Goal: Task Accomplishment & Management: Complete application form

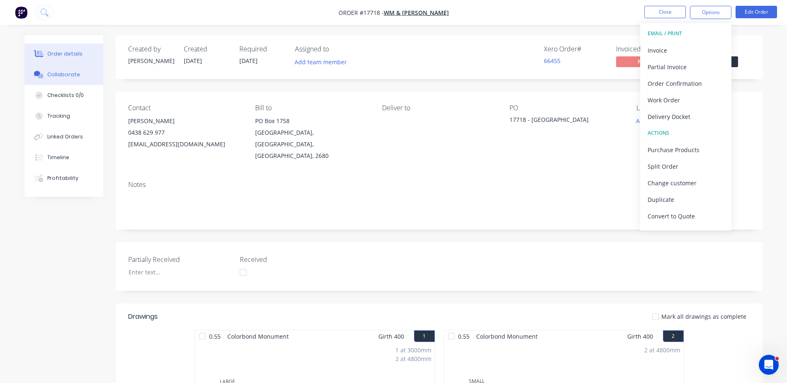
click at [67, 72] on div "Collaborate" at bounding box center [63, 74] width 33 height 7
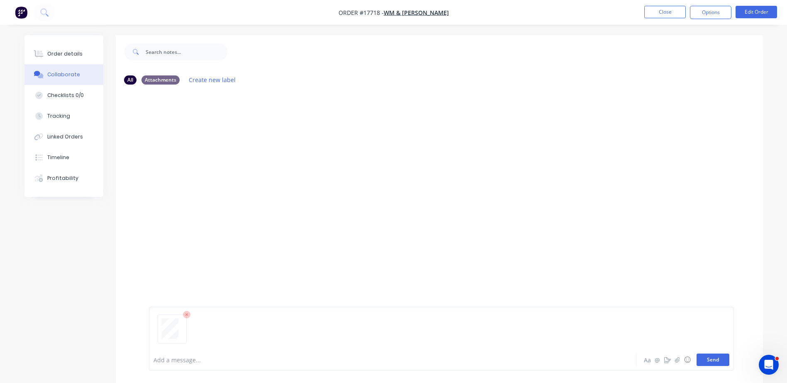
click at [711, 356] on button "Send" at bounding box center [712, 360] width 33 height 12
click at [672, 14] on button "Close" at bounding box center [664, 12] width 41 height 12
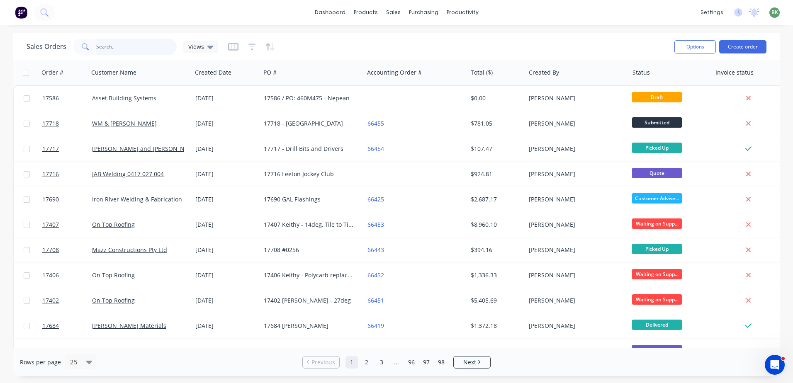
click at [123, 42] on input "text" at bounding box center [136, 47] width 81 height 17
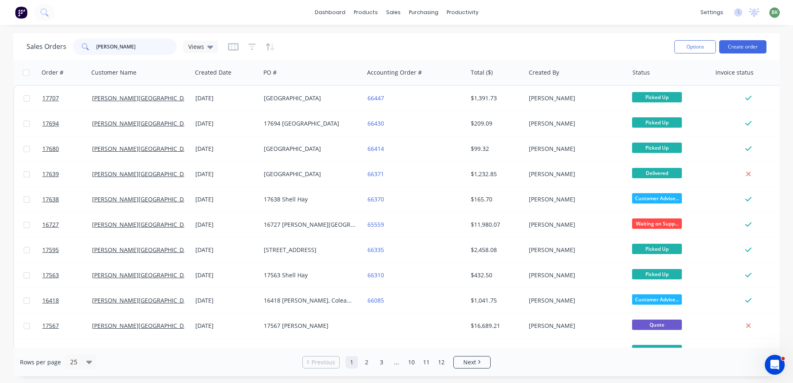
drag, startPoint x: 119, startPoint y: 44, endPoint x: 93, endPoint y: 39, distance: 26.9
click at [7, 38] on div "Sales Orders glenn Views Options Create order Order # Customer Name Created Dat…" at bounding box center [396, 204] width 793 height 343
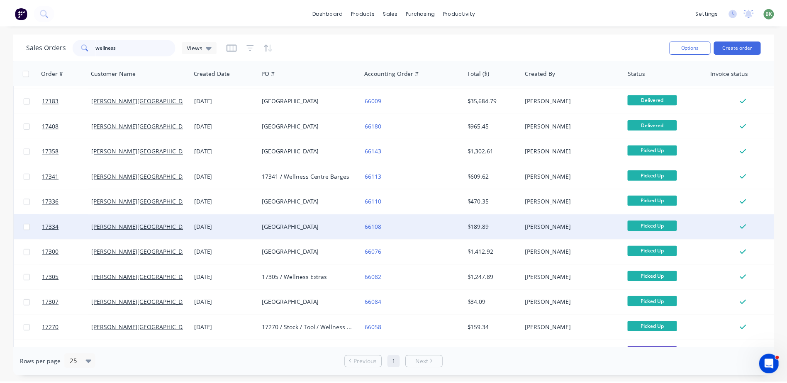
scroll to position [79, 0]
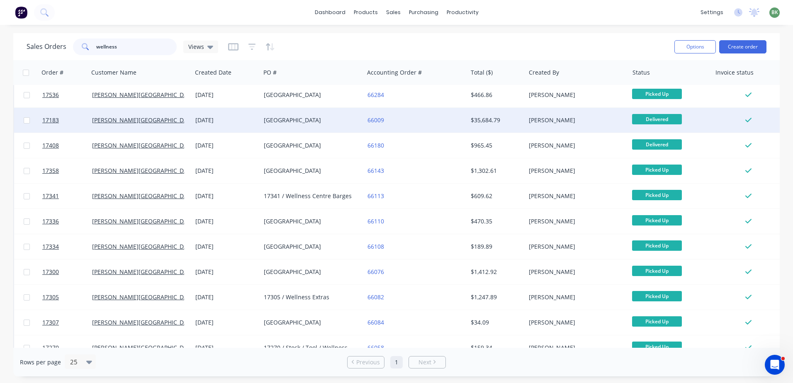
type input "wellness"
click at [298, 119] on div "17183 Wellness Centre" at bounding box center [310, 120] width 92 height 8
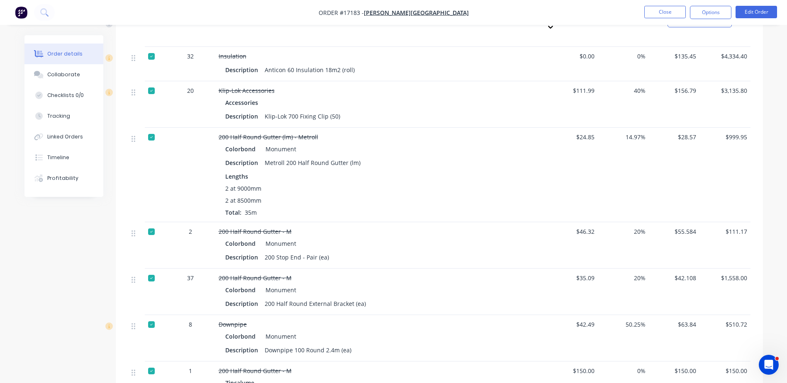
scroll to position [788, 0]
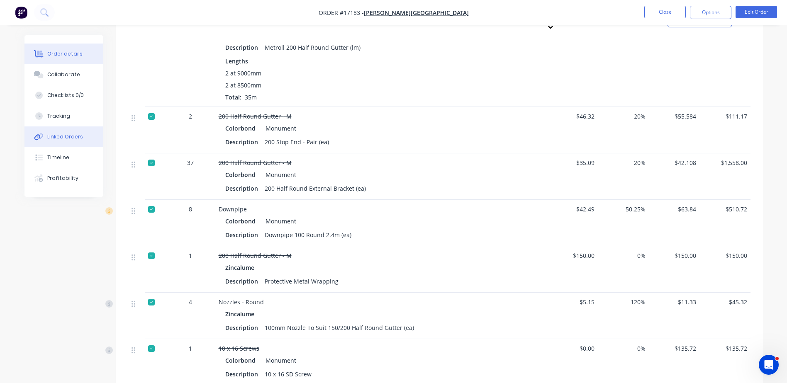
click at [57, 140] on div "Linked Orders" at bounding box center [65, 136] width 36 height 7
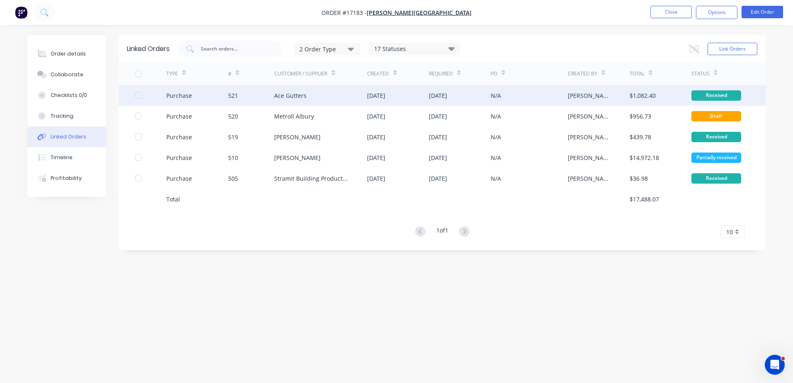
click at [247, 96] on div "521" at bounding box center [251, 95] width 46 height 21
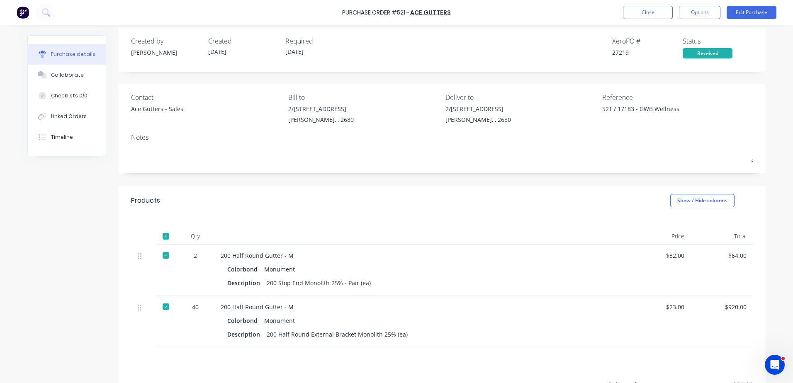
scroll to position [7, 0]
click at [658, 17] on button "Close" at bounding box center [648, 12] width 50 height 13
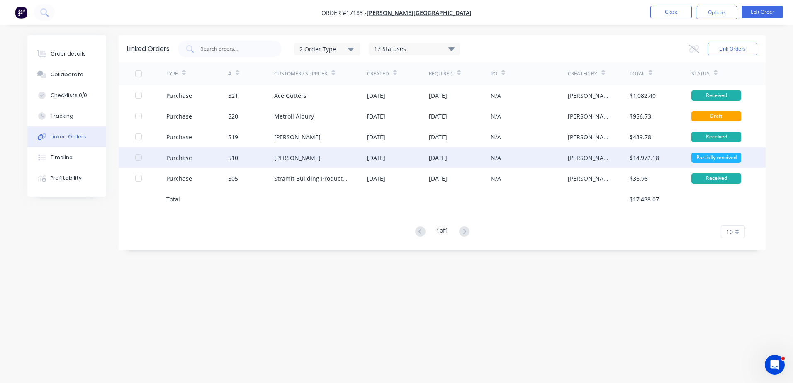
click at [288, 156] on div "[PERSON_NAME]" at bounding box center [297, 157] width 46 height 9
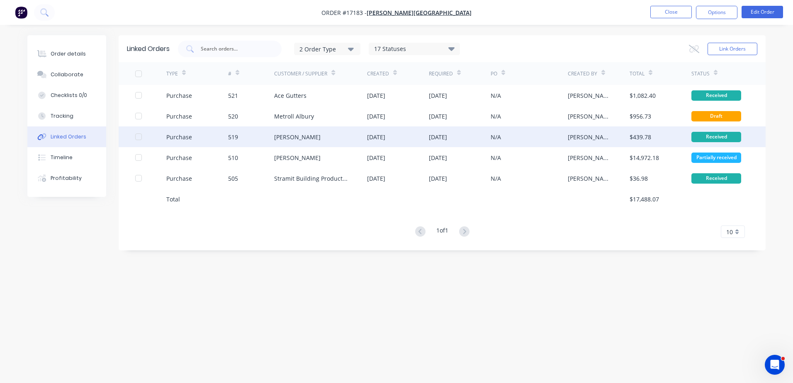
click at [276, 137] on div "[PERSON_NAME]" at bounding box center [297, 137] width 46 height 9
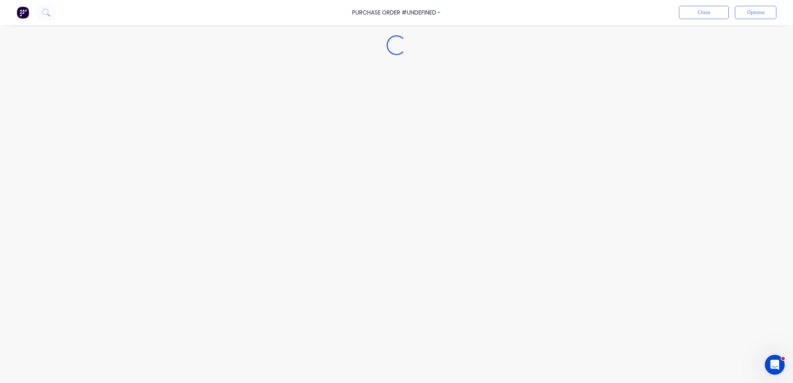
type textarea "x"
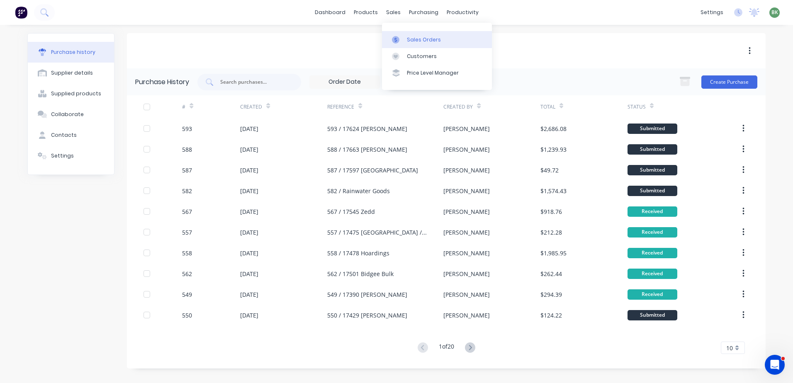
click at [415, 39] on div "Sales Orders" at bounding box center [424, 39] width 34 height 7
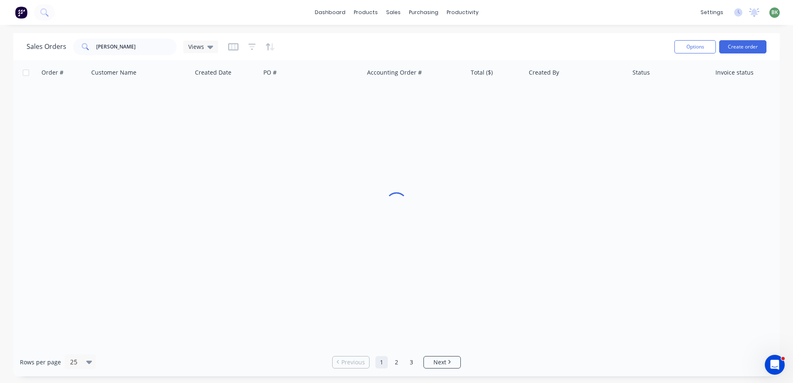
click at [732, 54] on div "Options Create order" at bounding box center [718, 47] width 95 height 20
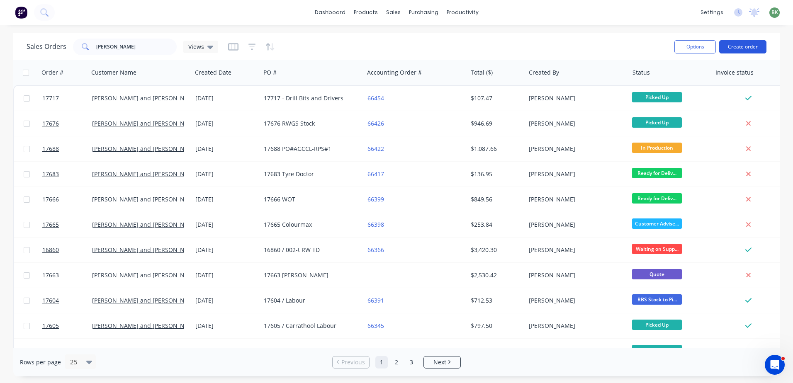
click at [736, 47] on button "Create order" at bounding box center [742, 46] width 47 height 13
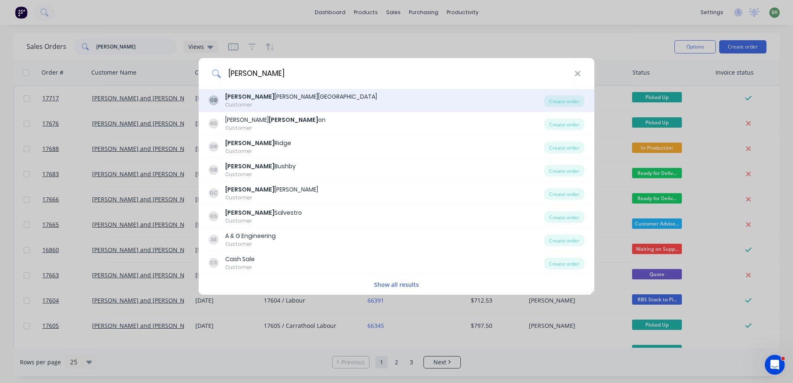
type input "[PERSON_NAME]"
click at [257, 98] on div "[PERSON_NAME][GEOGRAPHIC_DATA]" at bounding box center [301, 97] width 152 height 9
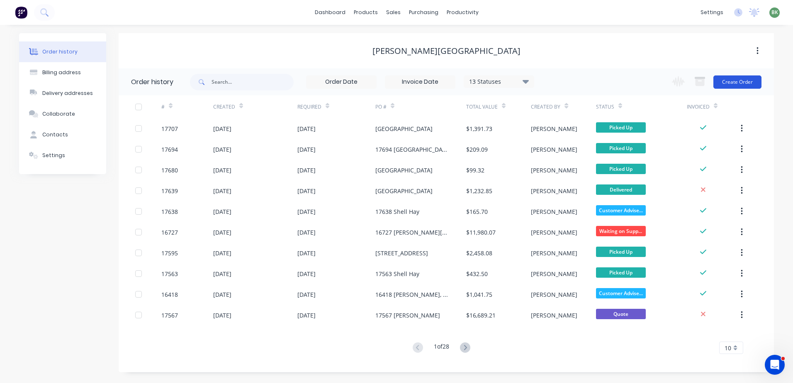
click at [734, 85] on button "Create Order" at bounding box center [737, 81] width 48 height 13
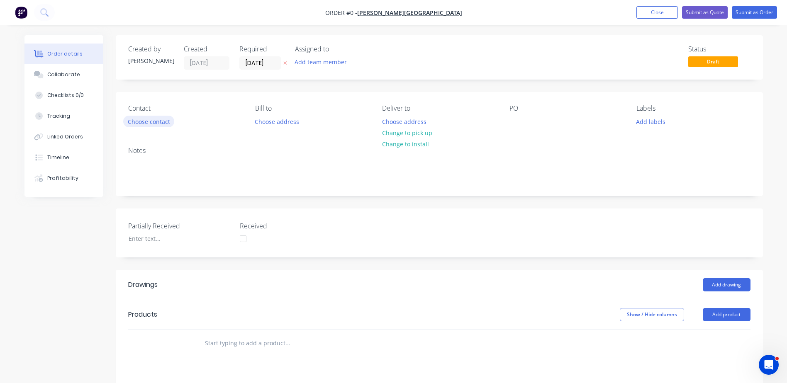
click at [140, 124] on button "Choose contact" at bounding box center [148, 121] width 51 height 11
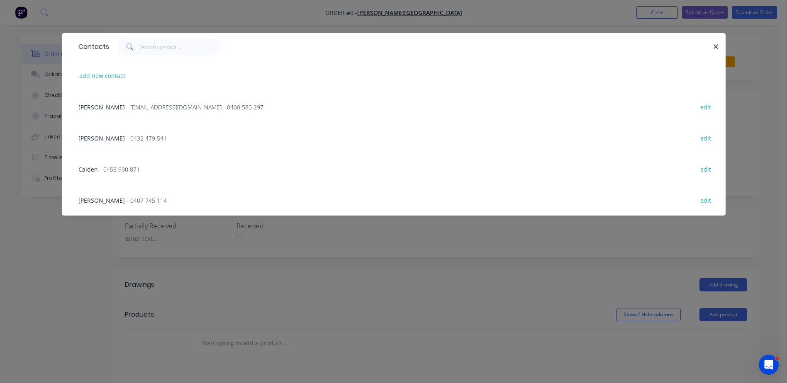
click at [127, 105] on span "- [EMAIL_ADDRESS][DOMAIN_NAME] - 0408 580 297" at bounding box center [195, 107] width 137 height 8
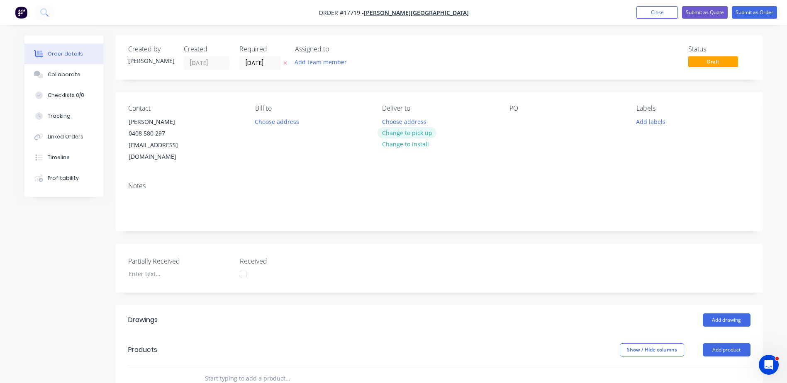
click at [412, 131] on button "Change to pick up" at bounding box center [406, 132] width 59 height 11
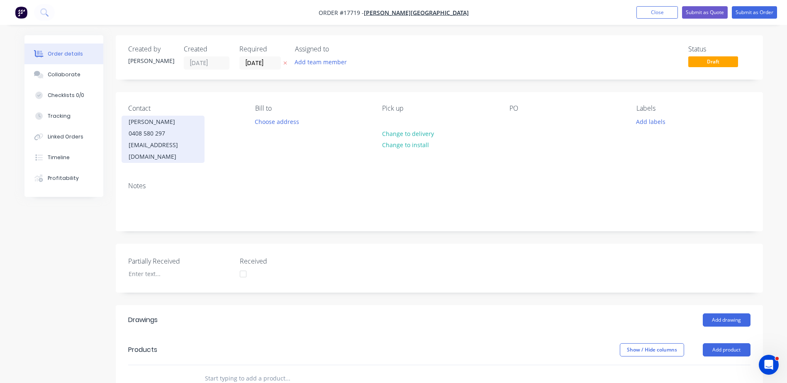
click at [171, 131] on div "0408 580 297" at bounding box center [163, 134] width 69 height 12
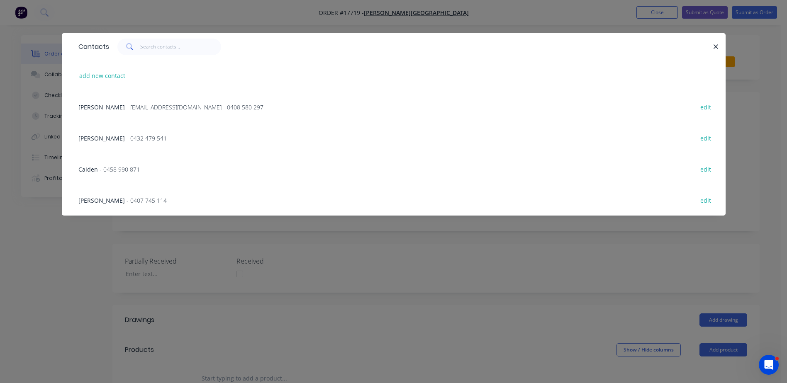
click at [112, 170] on span "- 0458 990 871" at bounding box center [120, 170] width 40 height 8
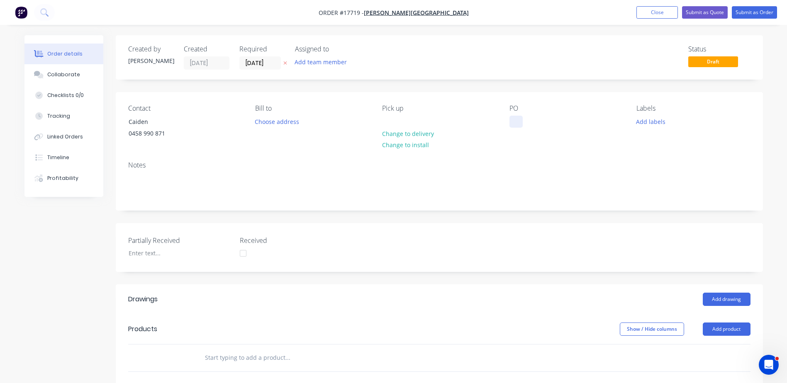
click at [514, 122] on div at bounding box center [515, 122] width 13 height 12
click at [732, 300] on button "Add drawing" at bounding box center [727, 299] width 48 height 13
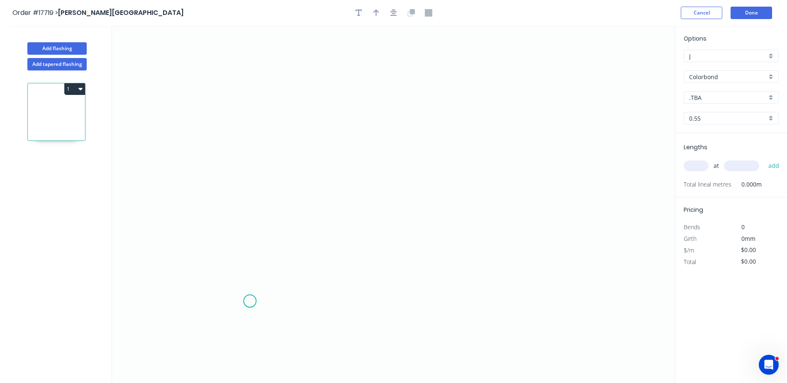
click at [249, 302] on icon "0" at bounding box center [393, 205] width 563 height 358
click at [252, 244] on icon "0" at bounding box center [393, 205] width 563 height 358
click at [137, 245] on icon "0 ?" at bounding box center [393, 205] width 563 height 358
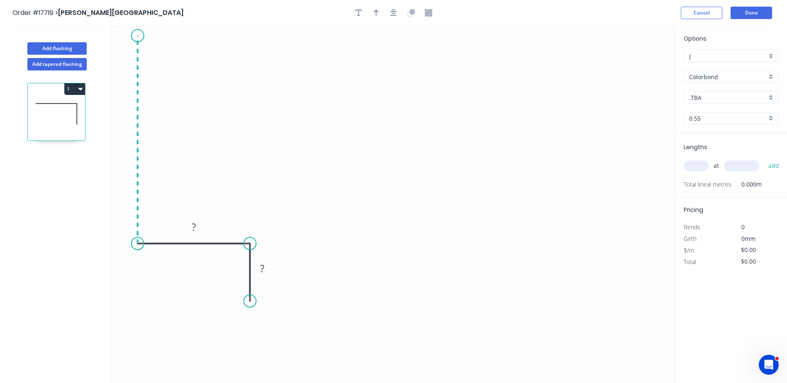
click at [139, 36] on icon "0 ? ?" at bounding box center [393, 205] width 563 height 358
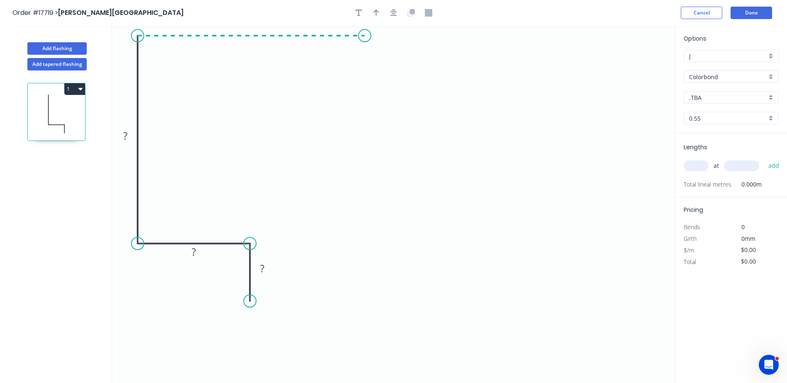
click at [365, 36] on icon at bounding box center [251, 36] width 227 height 0
click at [365, 36] on circle at bounding box center [364, 35] width 12 height 12
click at [363, 37] on circle at bounding box center [364, 35] width 12 height 12
click at [379, 72] on icon "0 ? ? ? ?" at bounding box center [393, 205] width 563 height 358
click at [379, 72] on circle at bounding box center [378, 72] width 12 height 12
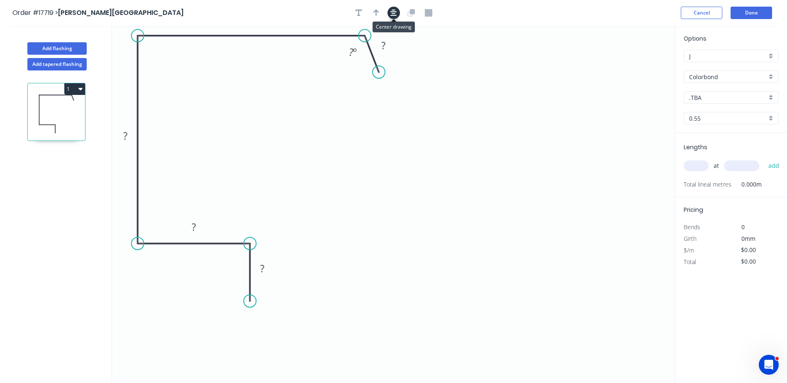
click at [392, 15] on icon "button" at bounding box center [393, 12] width 7 height 7
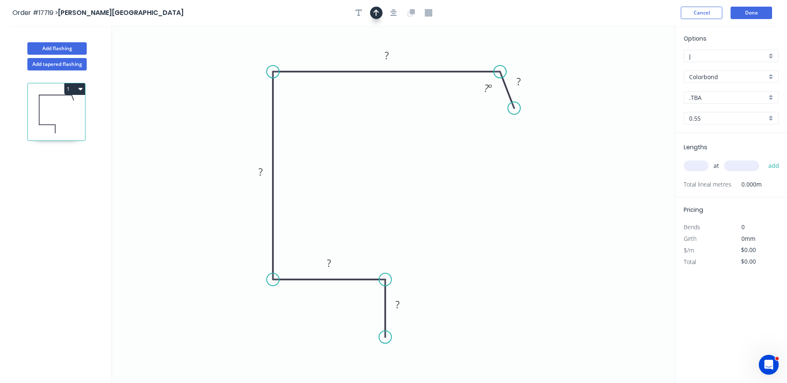
click at [376, 13] on icon "button" at bounding box center [376, 13] width 6 height 7
click at [395, 14] on icon "button" at bounding box center [393, 13] width 7 height 7
drag, startPoint x: 631, startPoint y: 66, endPoint x: 207, endPoint y: 54, distance: 423.7
click at [207, 54] on icon at bounding box center [207, 41] width 7 height 27
click at [206, 54] on icon at bounding box center [207, 44] width 7 height 27
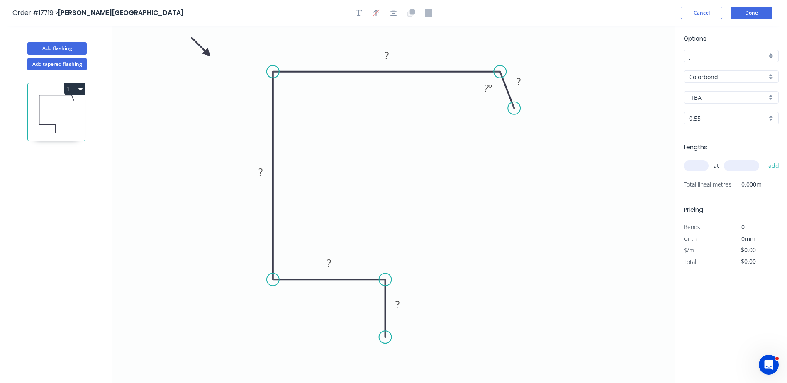
click at [207, 53] on icon at bounding box center [201, 47] width 24 height 24
click at [329, 278] on icon "0 ? ? ? ? ? ? º" at bounding box center [393, 205] width 563 height 358
drag, startPoint x: 327, startPoint y: 280, endPoint x: 334, endPoint y: 303, distance: 23.6
click at [329, 293] on icon at bounding box center [330, 293] width 112 height 0
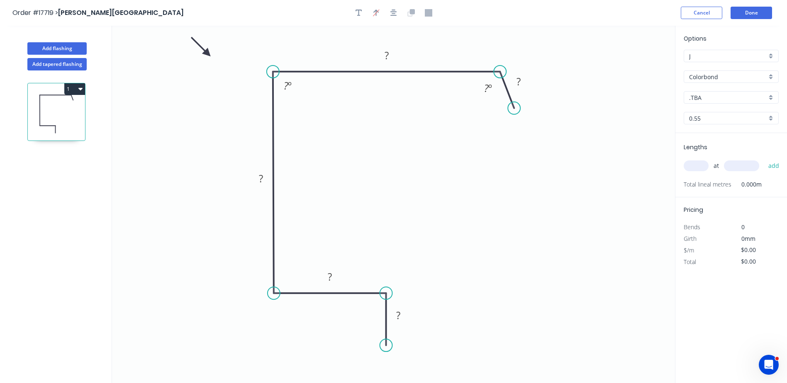
drag, startPoint x: 387, startPoint y: 336, endPoint x: 389, endPoint y: 346, distance: 9.7
click at [389, 346] on circle at bounding box center [386, 345] width 12 height 12
click at [407, 328] on div "Crush & Fold" at bounding box center [426, 326] width 83 height 17
click at [409, 318] on rect at bounding box center [398, 315] width 27 height 17
click at [407, 317] on rect at bounding box center [398, 316] width 17 height 12
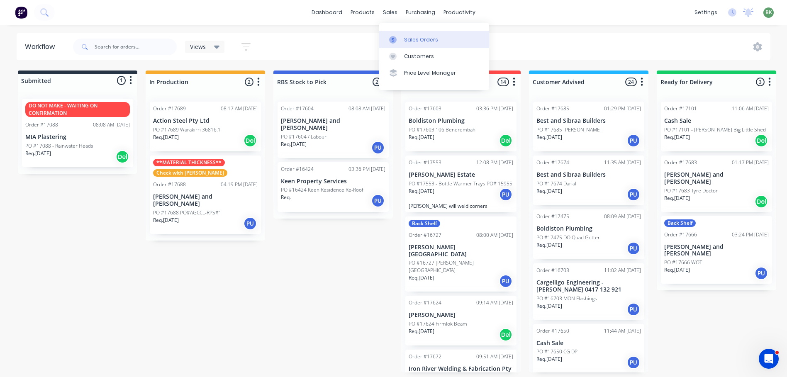
click at [407, 44] on link "Sales Orders" at bounding box center [434, 39] width 110 height 17
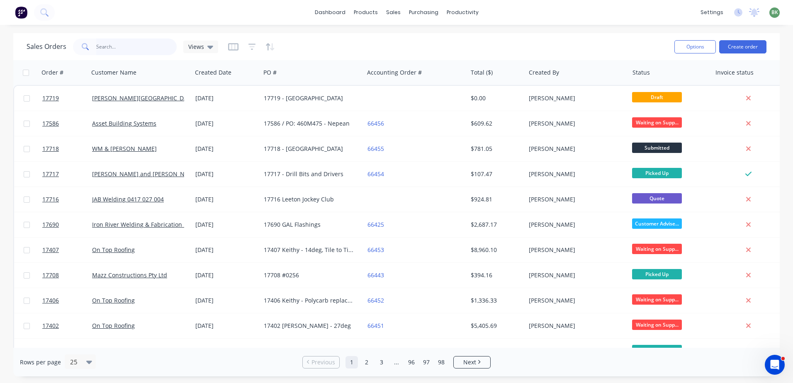
click at [120, 47] on input "text" at bounding box center [136, 47] width 81 height 17
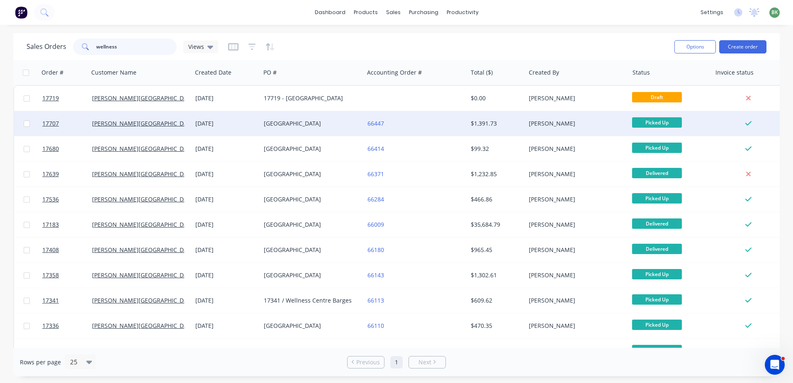
type input "wellness"
click at [307, 125] on div "[GEOGRAPHIC_DATA]" at bounding box center [310, 123] width 92 height 8
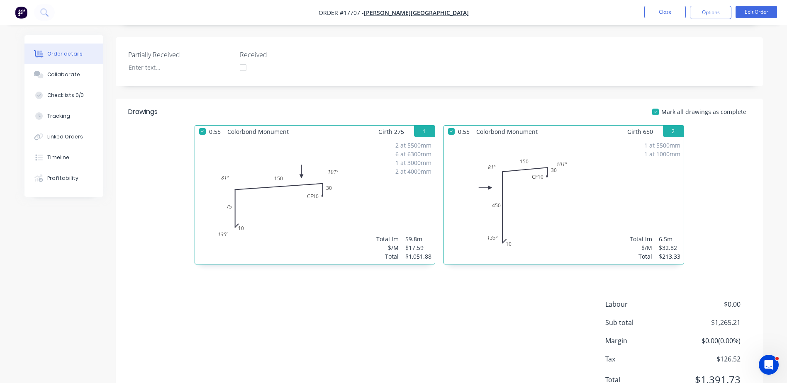
scroll to position [166, 0]
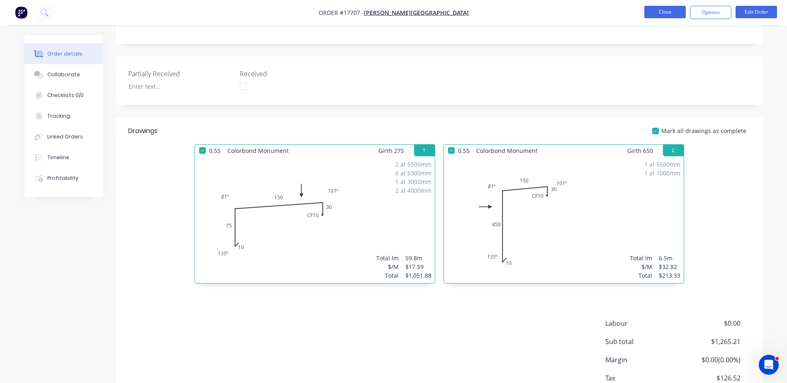
click at [667, 12] on button "Close" at bounding box center [664, 12] width 41 height 12
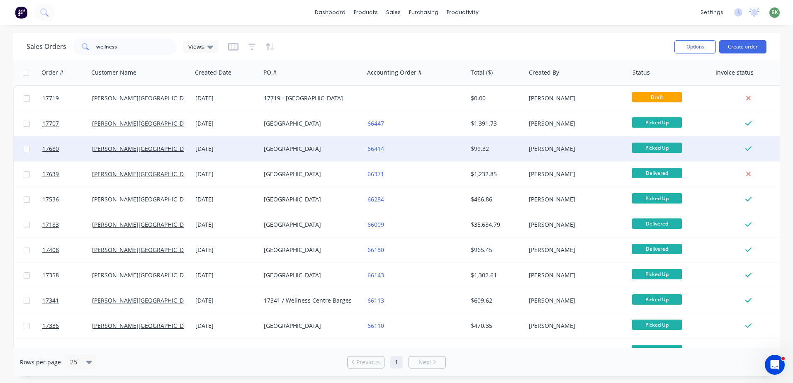
click at [283, 144] on div "[GEOGRAPHIC_DATA]" at bounding box center [312, 148] width 103 height 25
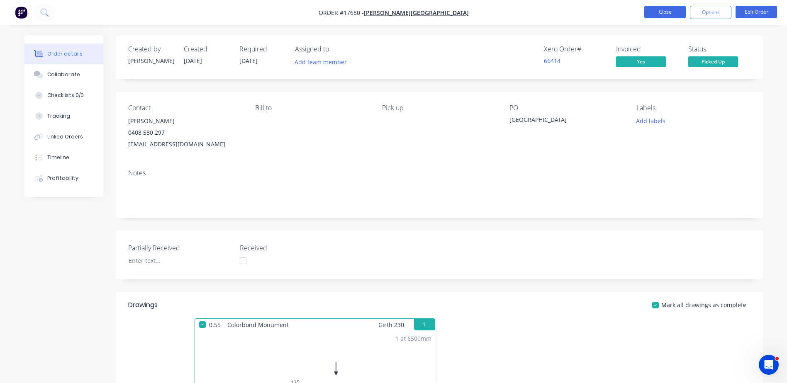
click at [667, 16] on button "Close" at bounding box center [664, 12] width 41 height 12
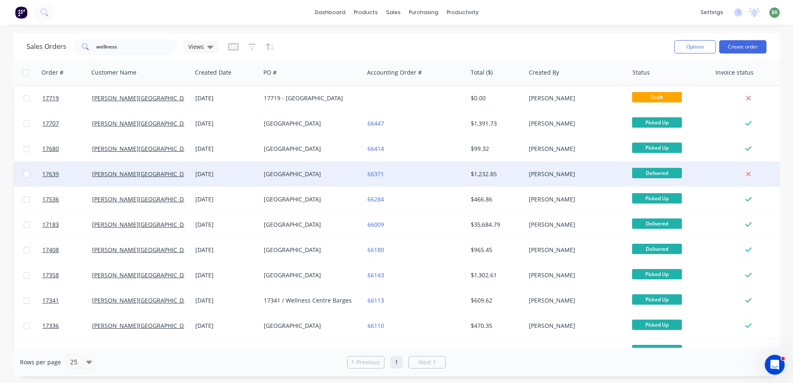
click at [311, 170] on div "[GEOGRAPHIC_DATA]" at bounding box center [310, 174] width 92 height 8
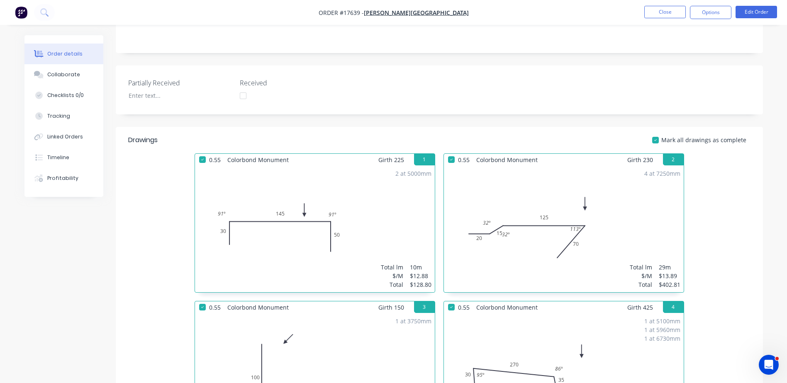
scroll to position [83, 0]
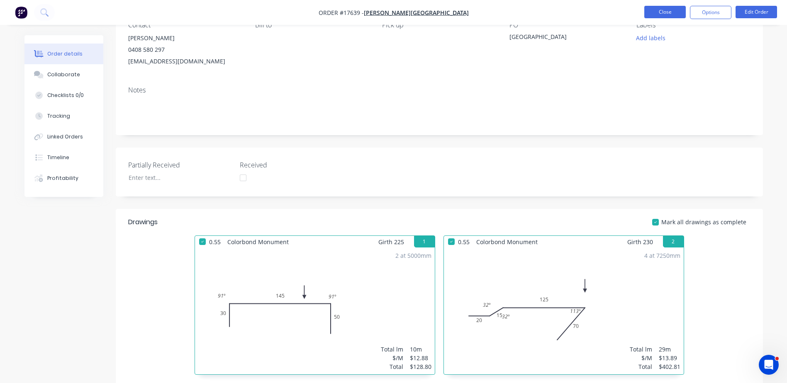
click at [660, 11] on button "Close" at bounding box center [664, 12] width 41 height 12
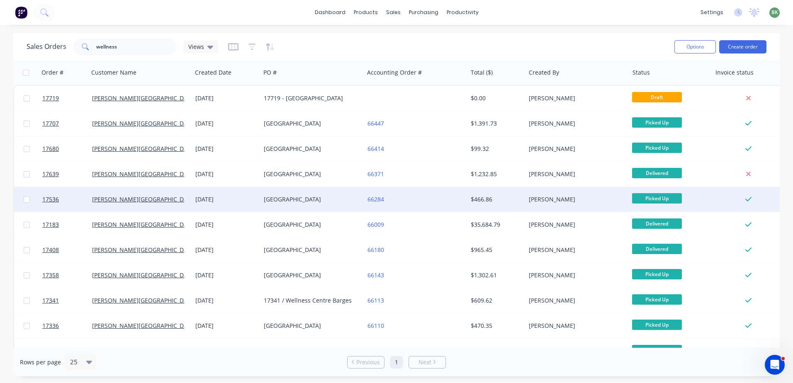
click at [309, 200] on div "17536 Wellness Centre" at bounding box center [310, 199] width 92 height 8
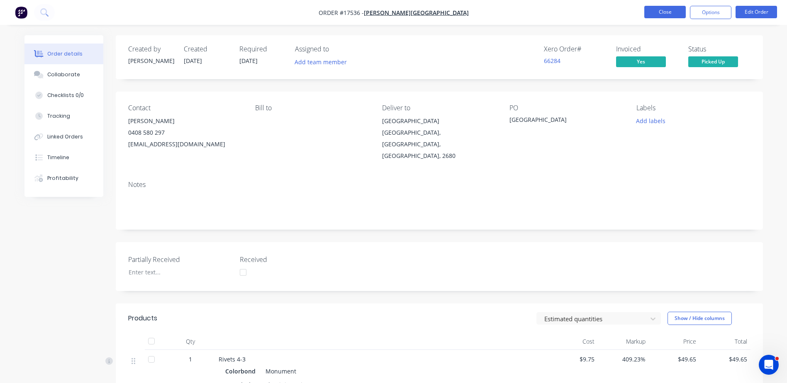
click at [662, 12] on button "Close" at bounding box center [664, 12] width 41 height 12
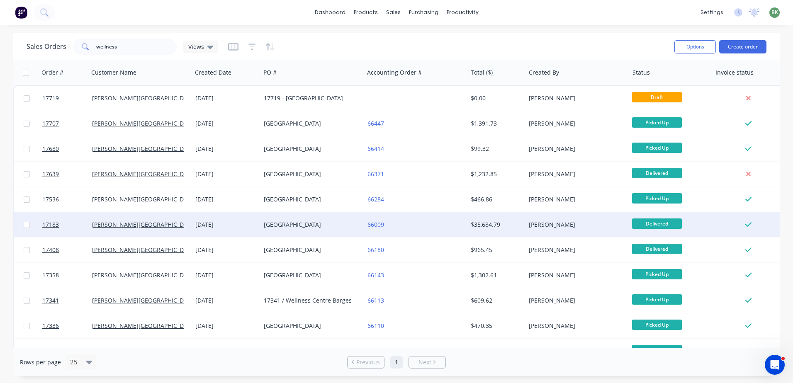
click at [324, 231] on div "17183 Wellness Centre" at bounding box center [312, 224] width 103 height 25
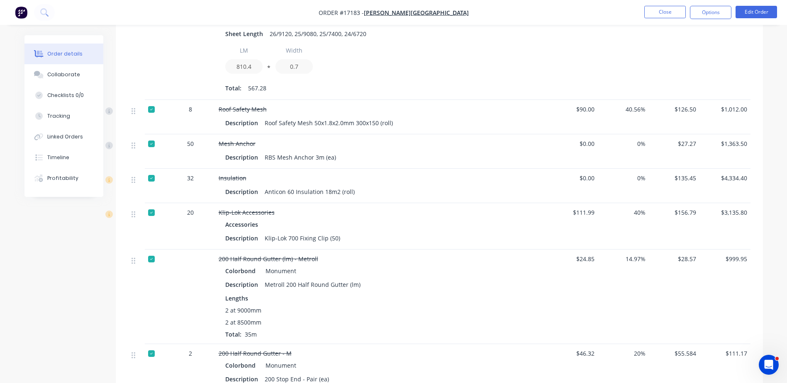
scroll to position [747, 0]
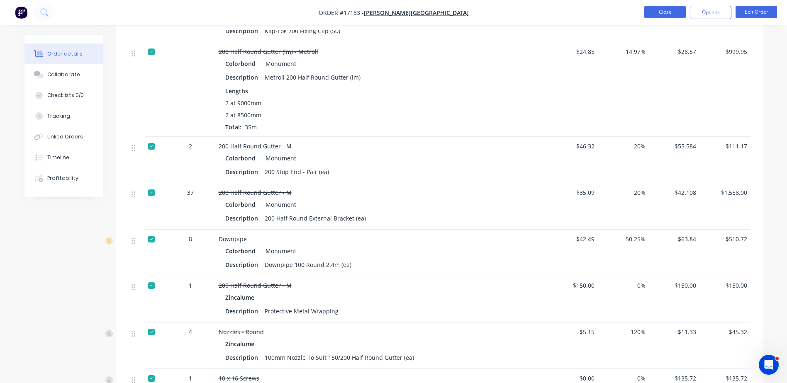
click at [660, 11] on button "Close" at bounding box center [664, 12] width 41 height 12
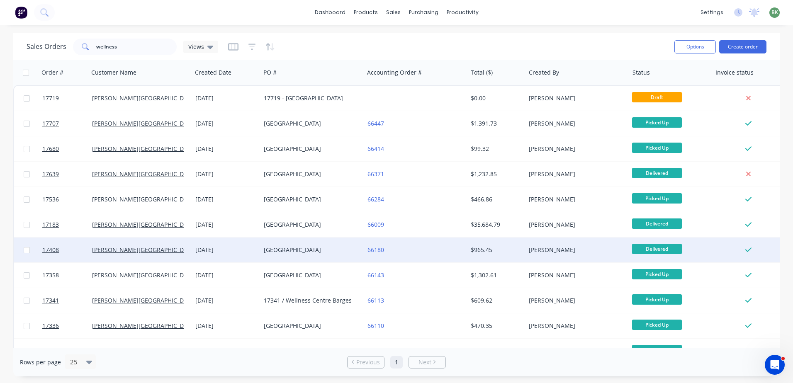
click at [314, 254] on div "17408 Wellness Centre" at bounding box center [310, 250] width 92 height 8
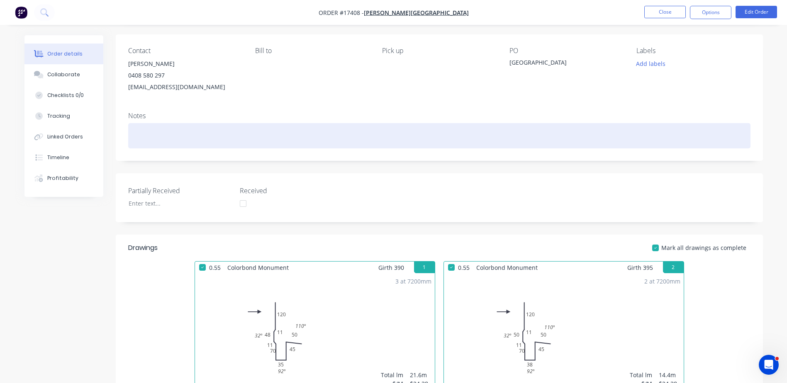
scroll to position [207, 0]
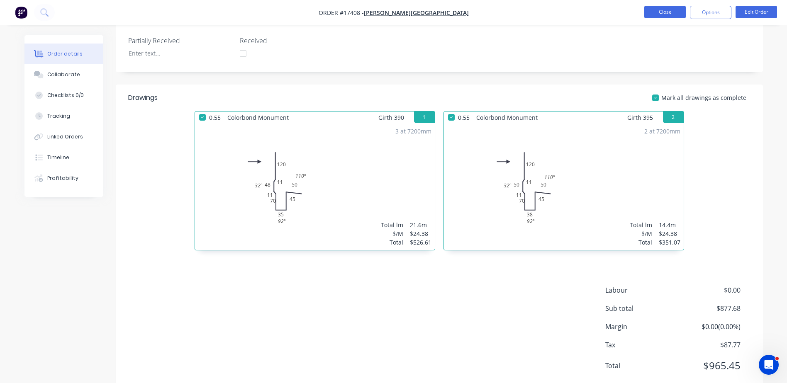
click at [660, 13] on button "Close" at bounding box center [664, 12] width 41 height 12
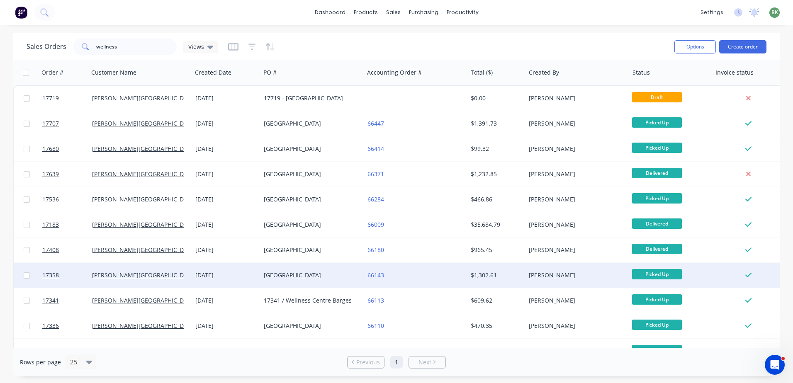
click at [322, 278] on div "17358 Wellness Centre" at bounding box center [310, 275] width 92 height 8
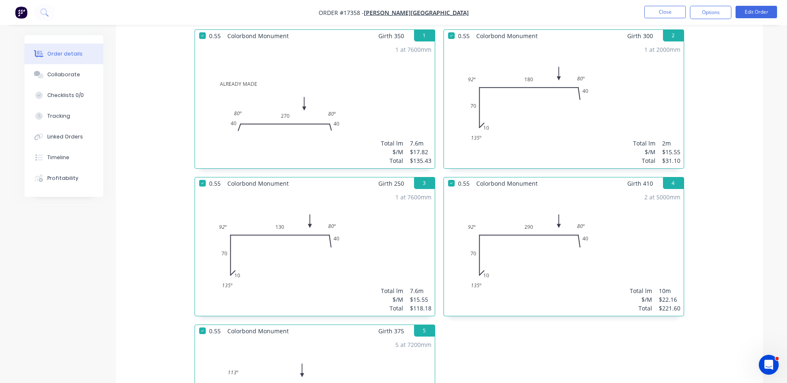
scroll to position [415, 0]
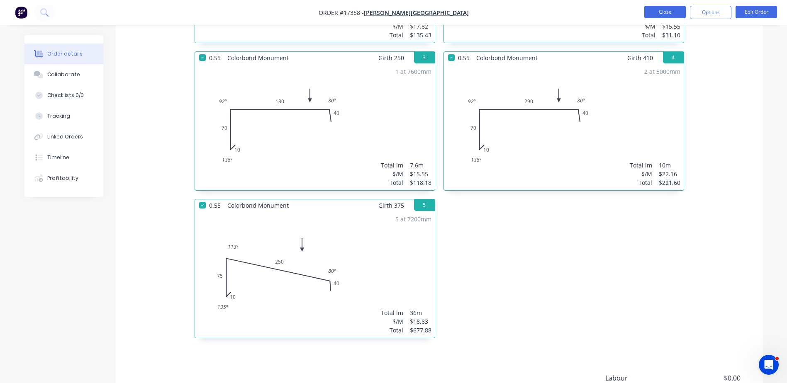
click at [655, 11] on button "Close" at bounding box center [664, 12] width 41 height 12
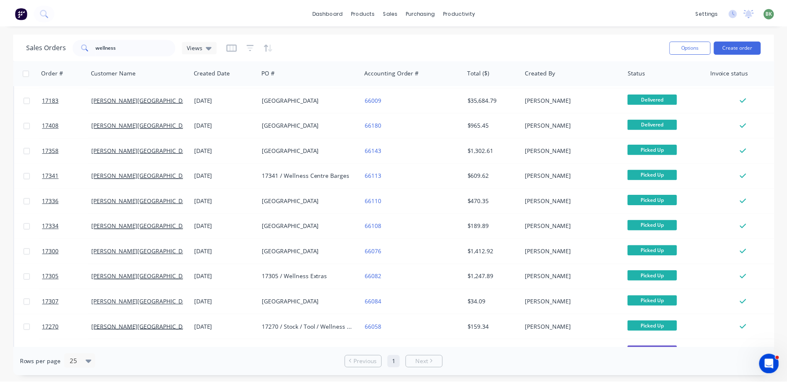
scroll to position [146, 0]
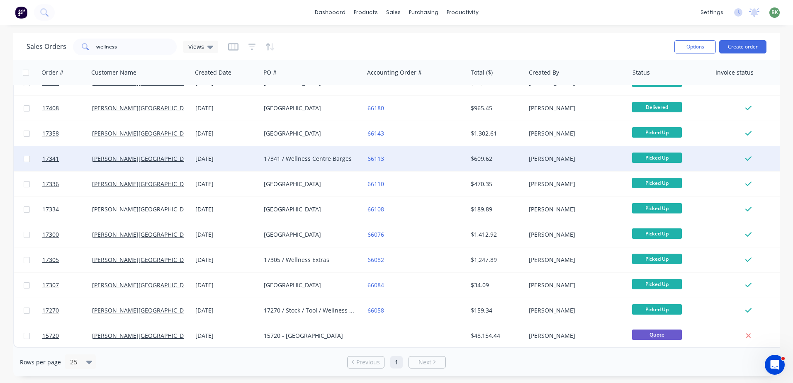
click at [357, 155] on div "17341 / Wellness Centre Barges" at bounding box center [312, 159] width 97 height 8
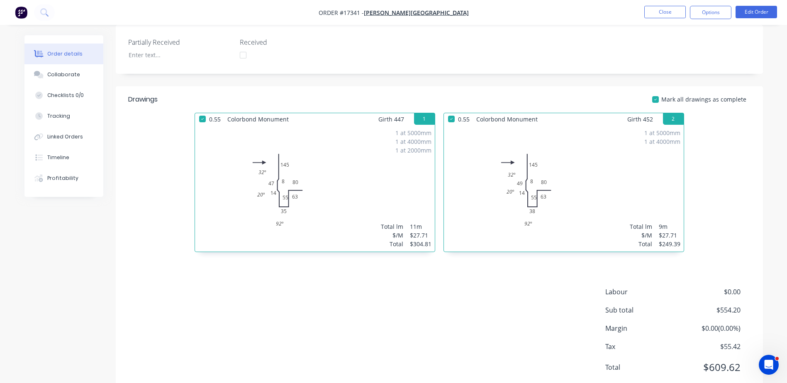
scroll to position [207, 0]
click at [666, 11] on button "Close" at bounding box center [664, 12] width 41 height 12
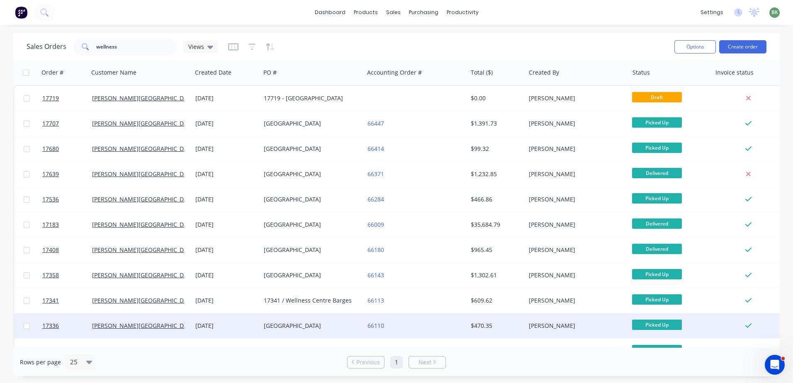
click at [311, 321] on div "17336 Wellness Centre" at bounding box center [312, 326] width 103 height 25
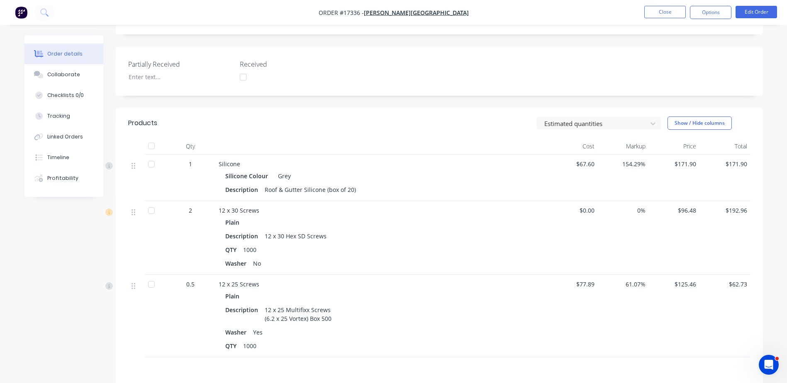
scroll to position [207, 0]
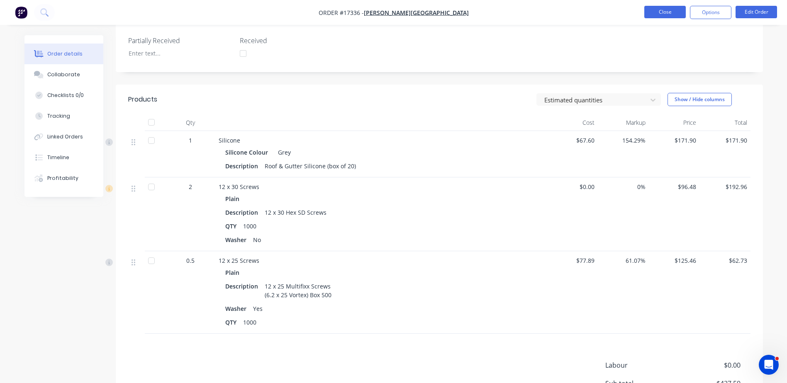
click at [663, 8] on button "Close" at bounding box center [664, 12] width 41 height 12
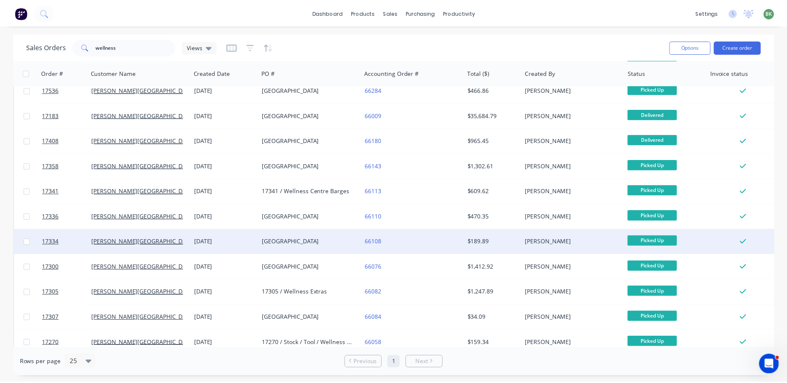
scroll to position [124, 0]
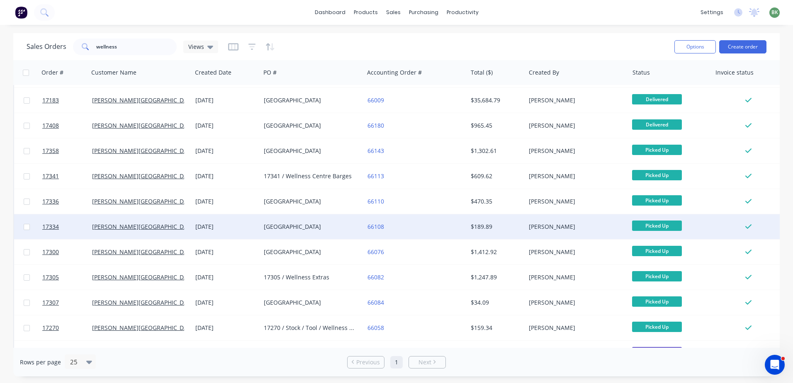
click at [330, 229] on div "17334 Wellness Centre" at bounding box center [310, 227] width 92 height 8
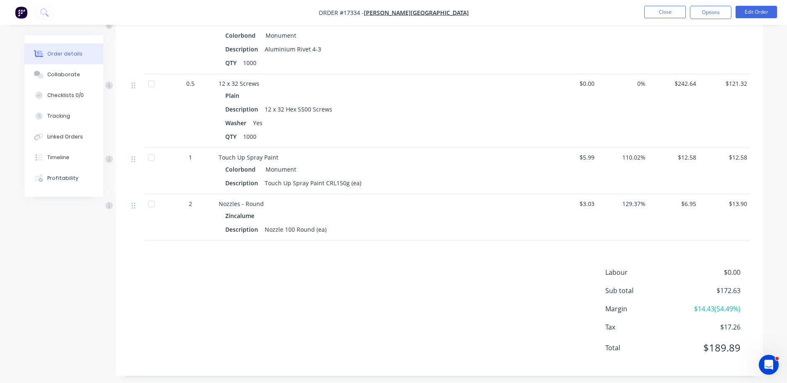
scroll to position [330, 0]
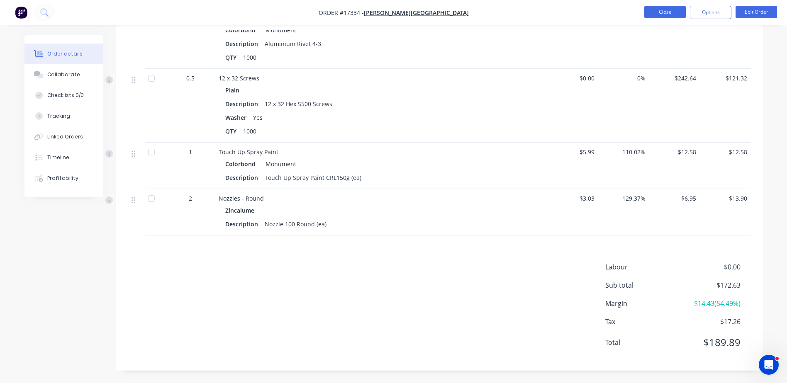
click at [678, 13] on button "Close" at bounding box center [664, 12] width 41 height 12
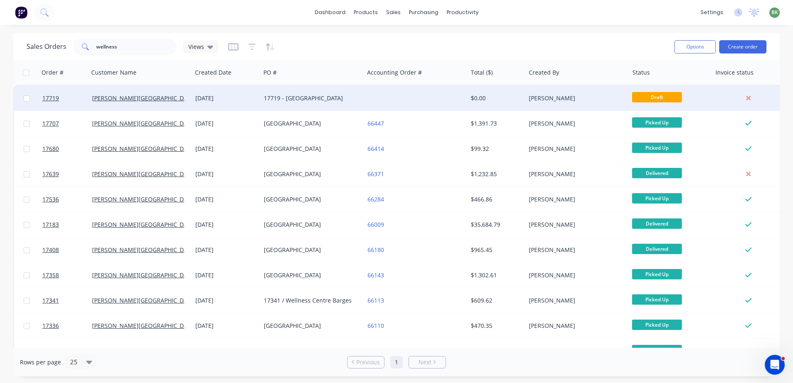
click at [581, 101] on div "[PERSON_NAME]" at bounding box center [575, 98] width 92 height 8
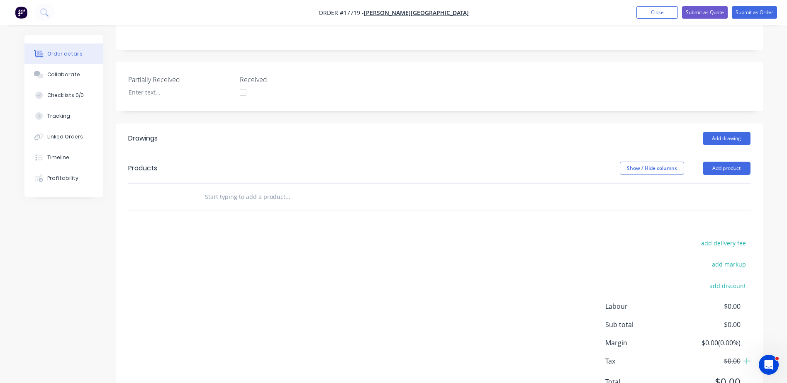
scroll to position [166, 0]
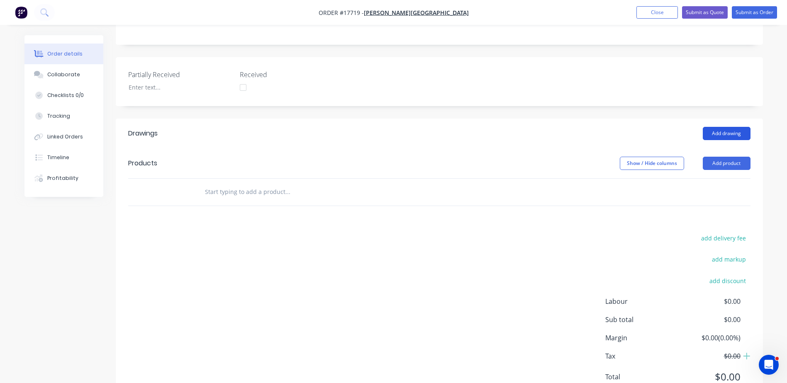
click at [730, 133] on button "Add drawing" at bounding box center [727, 133] width 48 height 13
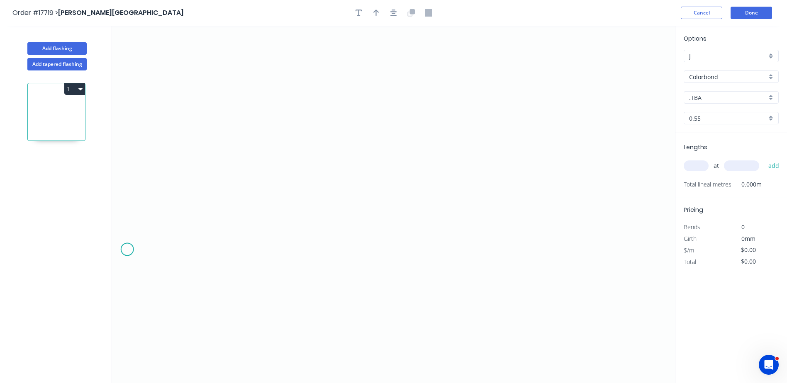
click at [127, 250] on icon "0" at bounding box center [393, 205] width 563 height 358
click at [211, 251] on icon "0" at bounding box center [393, 205] width 563 height 358
click at [214, 133] on icon "0 ?" at bounding box center [393, 205] width 563 height 358
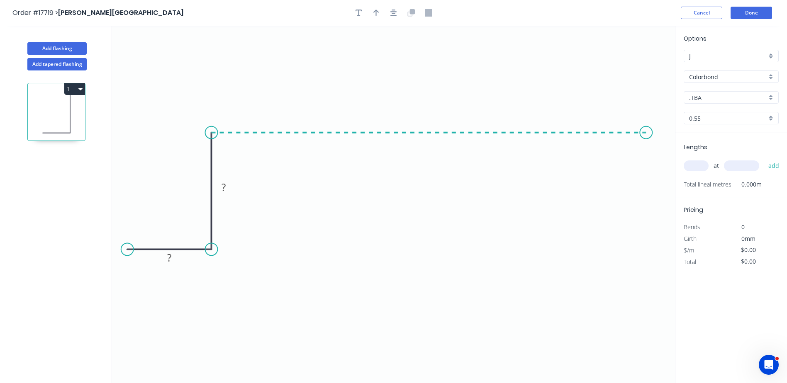
click at [646, 130] on icon "0 ? ?" at bounding box center [393, 205] width 563 height 358
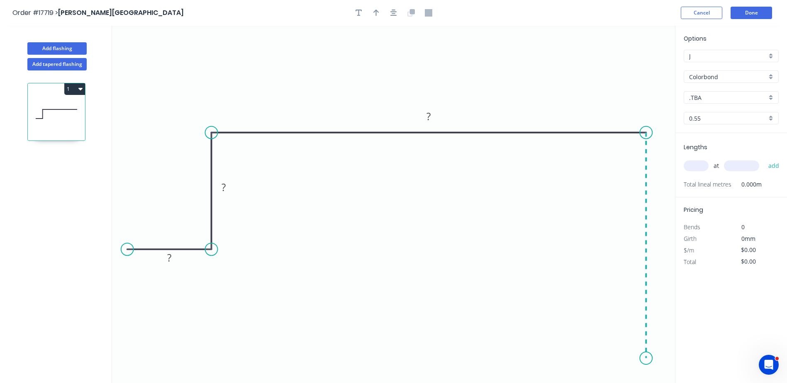
click at [641, 359] on icon "0 ? ? ?" at bounding box center [393, 205] width 563 height 358
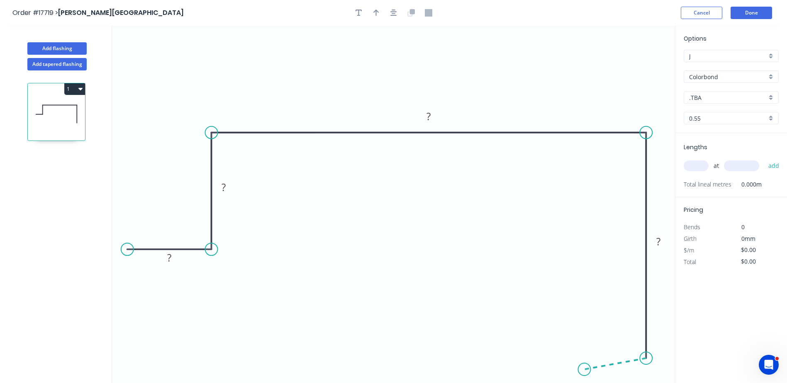
click at [584, 370] on icon "0 ? ? ? ?" at bounding box center [393, 205] width 563 height 358
click at [584, 370] on circle at bounding box center [584, 369] width 12 height 12
click at [394, 15] on icon "button" at bounding box center [393, 12] width 7 height 7
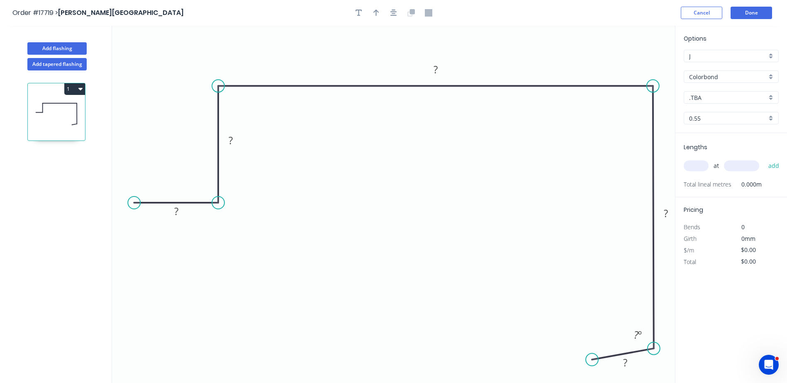
drag, startPoint x: 635, startPoint y: 316, endPoint x: 636, endPoint y: 353, distance: 37.8
click at [636, 353] on icon "0 ? ? ? ? ? ? º" at bounding box center [393, 205] width 563 height 358
click at [377, 14] on icon "button" at bounding box center [376, 12] width 6 height 7
click at [147, 230] on div "Crush & Fold" at bounding box center [174, 227] width 83 height 17
click at [173, 210] on rect at bounding box center [176, 212] width 17 height 12
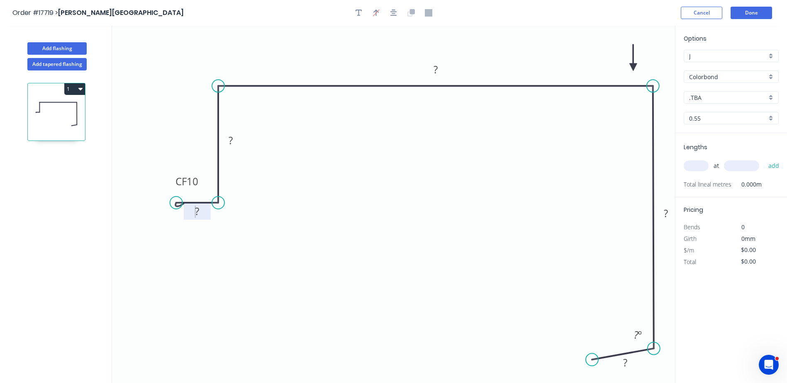
drag, startPoint x: 135, startPoint y: 203, endPoint x: 176, endPoint y: 204, distance: 41.1
click at [176, 204] on circle at bounding box center [176, 203] width 12 height 12
click at [397, 15] on icon "button" at bounding box center [393, 12] width 7 height 7
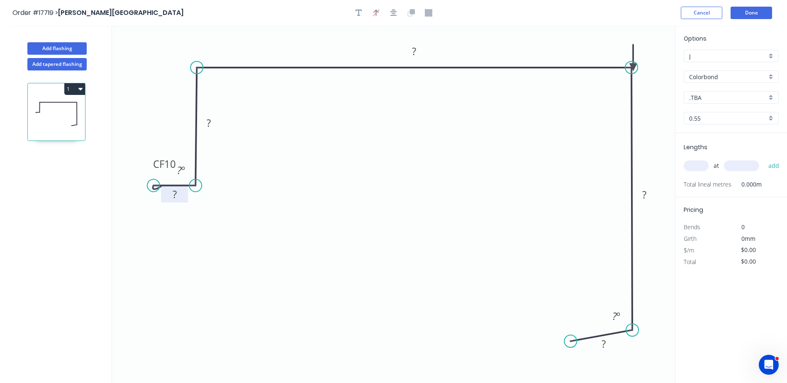
click at [166, 186] on g "CF 10 ?" at bounding box center [172, 179] width 48 height 47
click at [631, 94] on icon "0 CF 10 ? ? ? ? ? ? º ? º" at bounding box center [393, 205] width 563 height 358
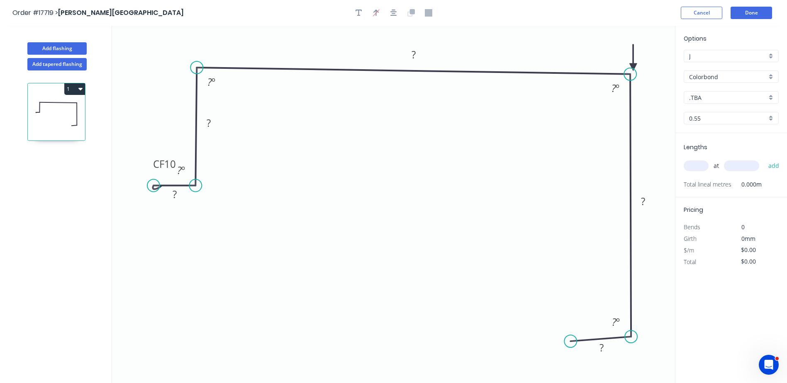
drag, startPoint x: 631, startPoint y: 96, endPoint x: 630, endPoint y: 103, distance: 7.2
click at [630, 103] on icon at bounding box center [630, 205] width 1 height 263
drag, startPoint x: 601, startPoint y: 338, endPoint x: 595, endPoint y: 340, distance: 6.3
click at [595, 340] on g "?" at bounding box center [594, 346] width 61 height 19
click at [172, 191] on rect at bounding box center [174, 195] width 17 height 12
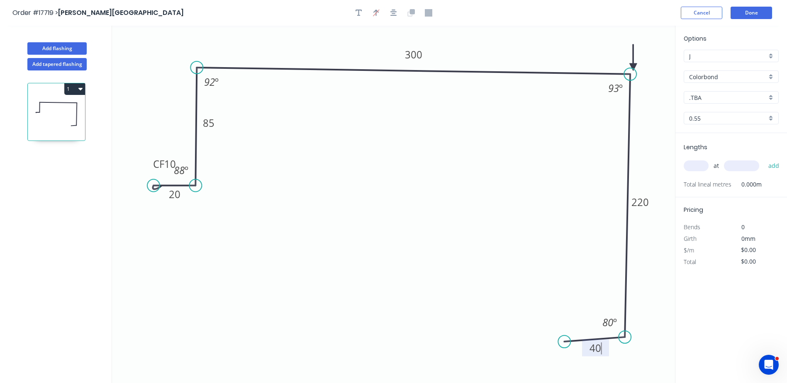
click at [773, 99] on div ".TBA" at bounding box center [731, 97] width 95 height 12
type input "$33.89"
click at [713, 121] on div "Monument" at bounding box center [731, 120] width 94 height 15
type input "Monument"
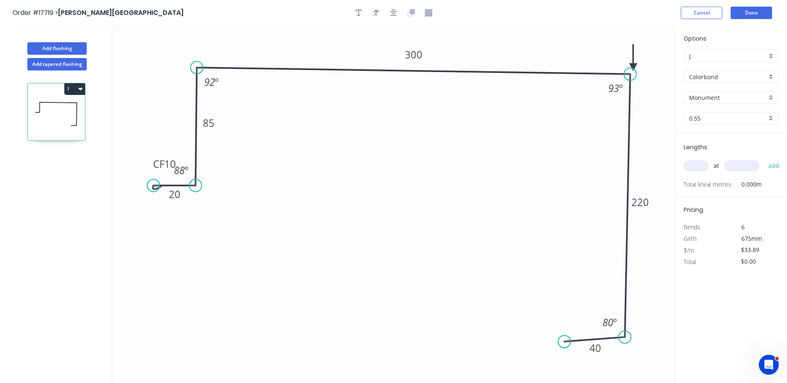
click at [699, 167] on input "text" at bounding box center [696, 166] width 25 height 11
type input "1"
type input "1000"
click at [764, 159] on button "add" at bounding box center [773, 166] width 19 height 14
type input "$33.89"
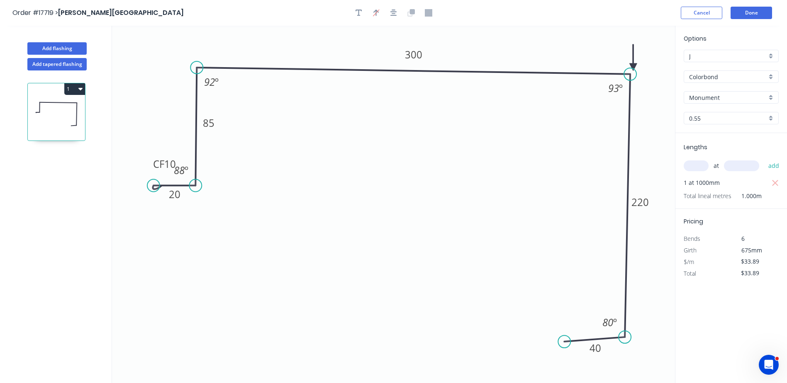
drag, startPoint x: 634, startPoint y: 63, endPoint x: 606, endPoint y: 64, distance: 28.2
click at [565, 59] on icon "0 CF 10 20 85 300 220 40 88 º 92 º 93 º 80 º" at bounding box center [393, 205] width 563 height 358
click at [633, 64] on icon at bounding box center [632, 57] width 7 height 27
drag, startPoint x: 639, startPoint y: 64, endPoint x: 617, endPoint y: 61, distance: 22.2
click at [612, 61] on icon "0 CF 10 20 85 300 220 40 88 º 92 º 93 º 80 º" at bounding box center [393, 205] width 563 height 358
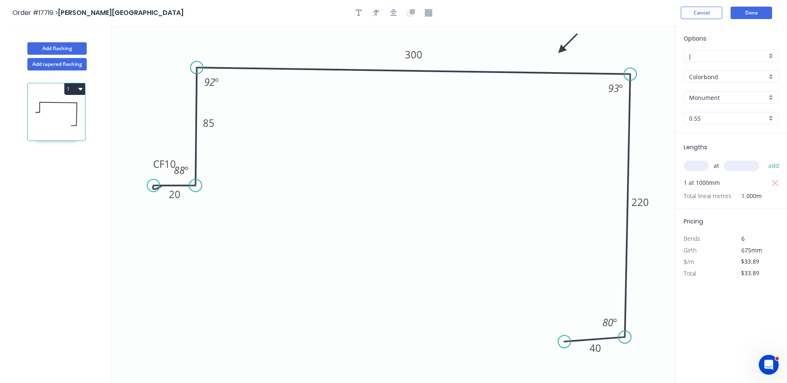
drag, startPoint x: 635, startPoint y: 65, endPoint x: 561, endPoint y: 50, distance: 74.9
click at [561, 50] on icon at bounding box center [568, 44] width 24 height 24
click at [755, 10] on button "Done" at bounding box center [750, 13] width 41 height 12
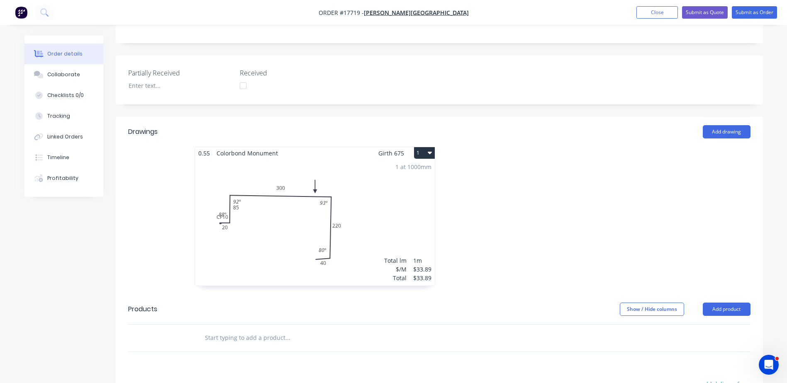
scroll to position [166, 0]
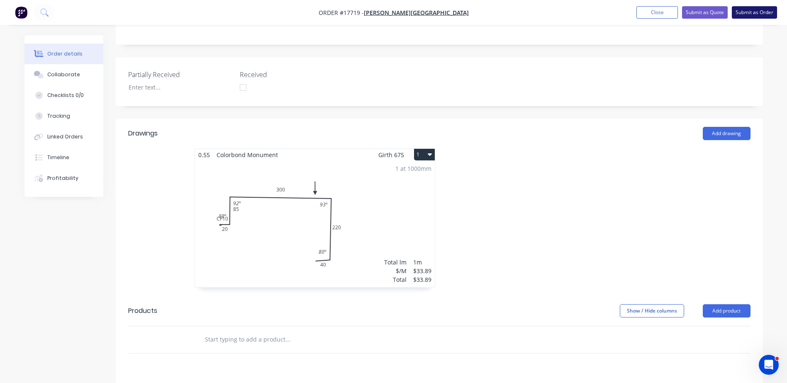
click at [767, 12] on button "Submit as Order" at bounding box center [754, 12] width 45 height 12
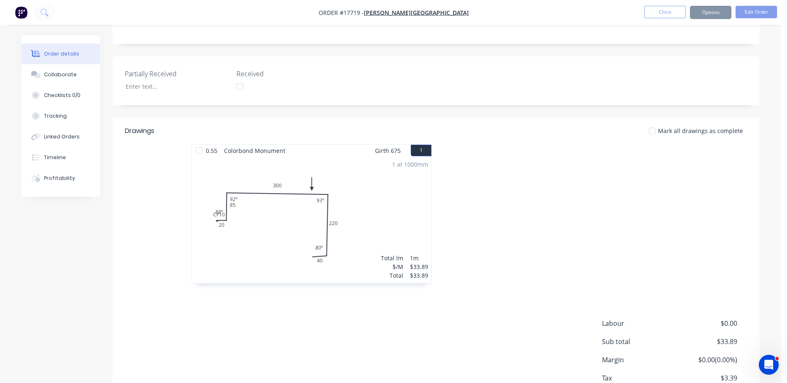
scroll to position [0, 0]
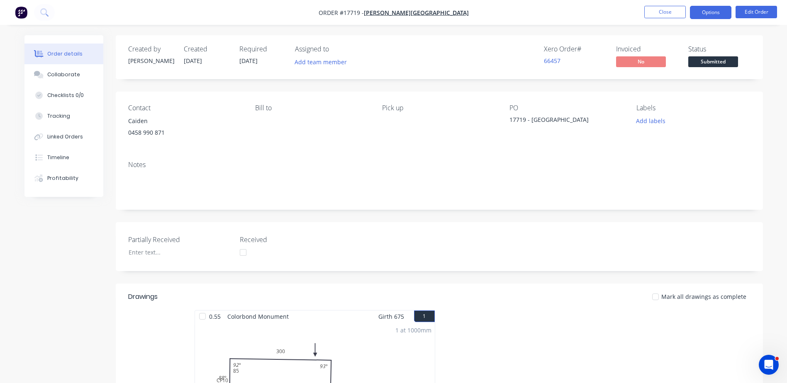
click at [719, 12] on button "Options" at bounding box center [710, 12] width 41 height 13
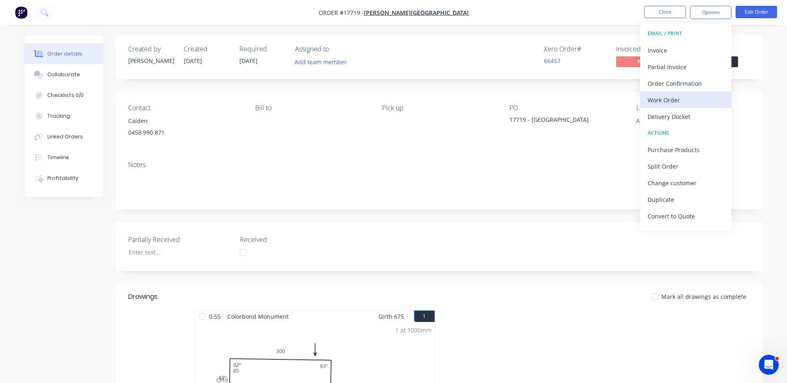
click at [666, 99] on div "Work Order" at bounding box center [686, 100] width 76 height 12
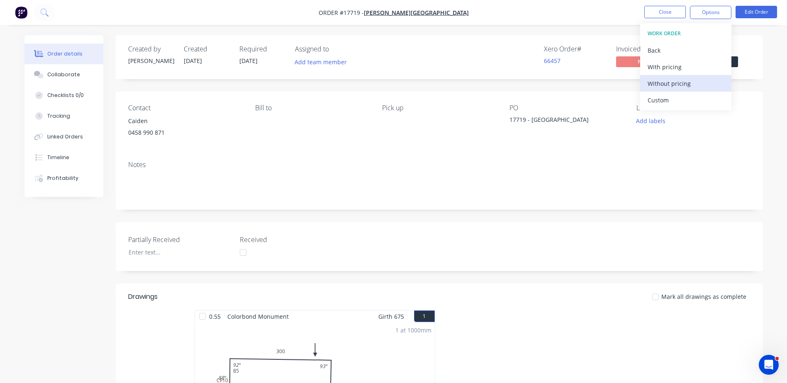
click at [664, 87] on div "Without pricing" at bounding box center [686, 84] width 76 height 12
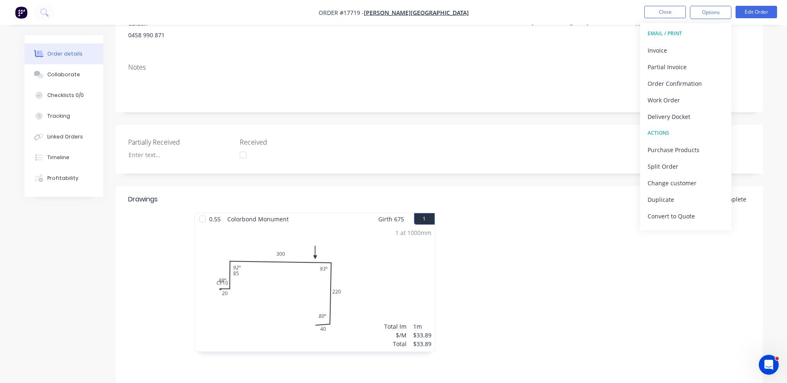
scroll to position [207, 0]
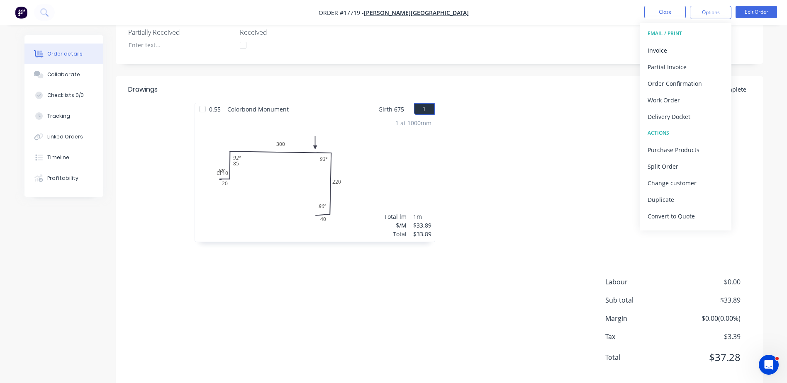
click at [275, 180] on div "1 at 1000mm Total lm $/M Total 1m $33.89 $33.89" at bounding box center [315, 178] width 240 height 127
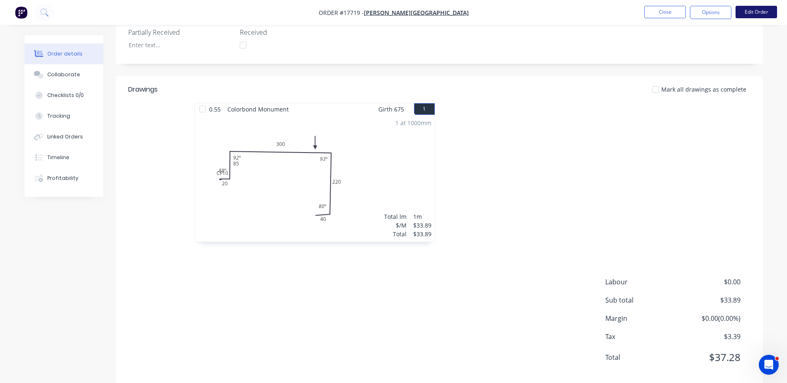
click at [750, 14] on button "Edit Order" at bounding box center [755, 12] width 41 height 12
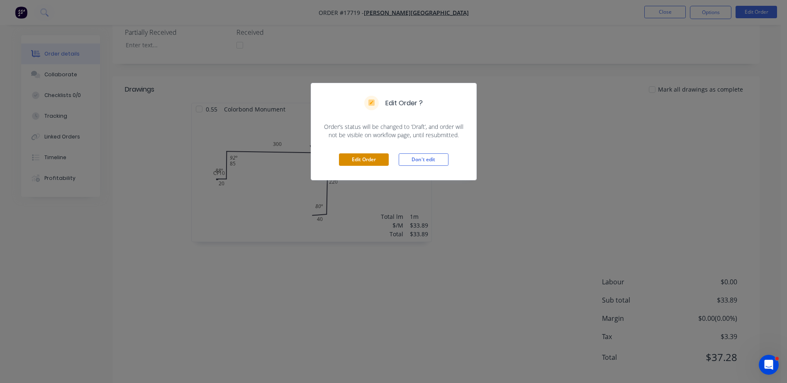
click at [353, 158] on button "Edit Order" at bounding box center [364, 159] width 50 height 12
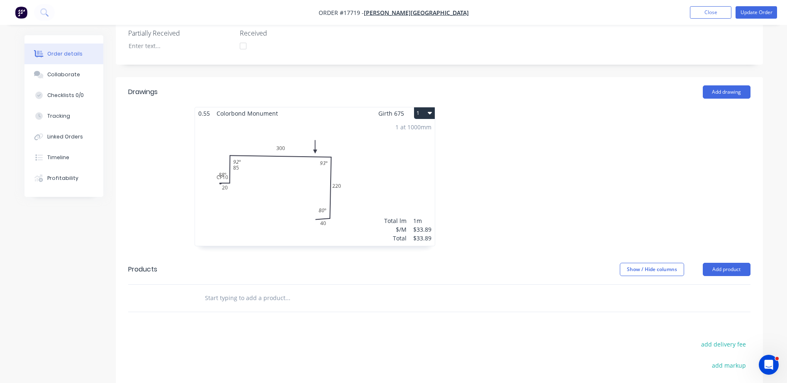
click at [281, 172] on div "1 at 1000mm Total lm $/M Total 1m $33.89 $33.89" at bounding box center [315, 182] width 240 height 127
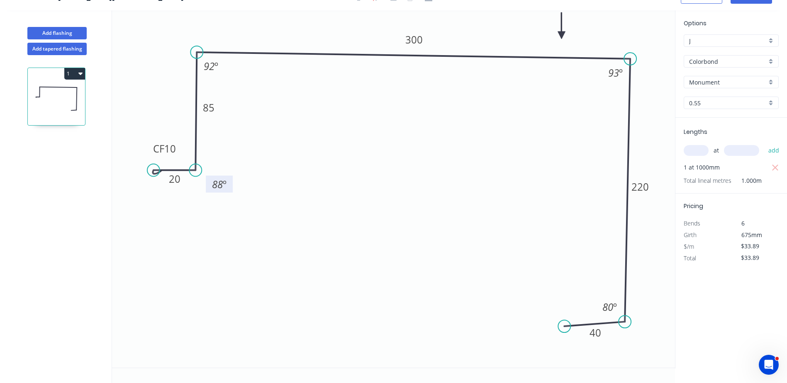
drag, startPoint x: 192, startPoint y: 158, endPoint x: 231, endPoint y: 187, distance: 48.9
click at [231, 187] on rect at bounding box center [219, 184] width 27 height 17
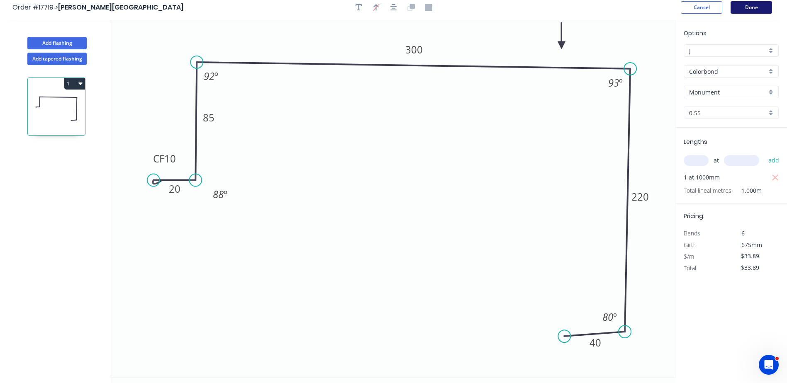
scroll to position [0, 0]
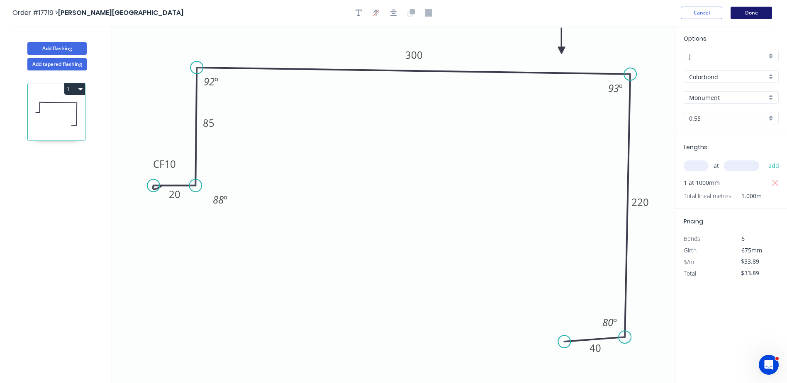
click at [757, 13] on button "Done" at bounding box center [750, 13] width 41 height 12
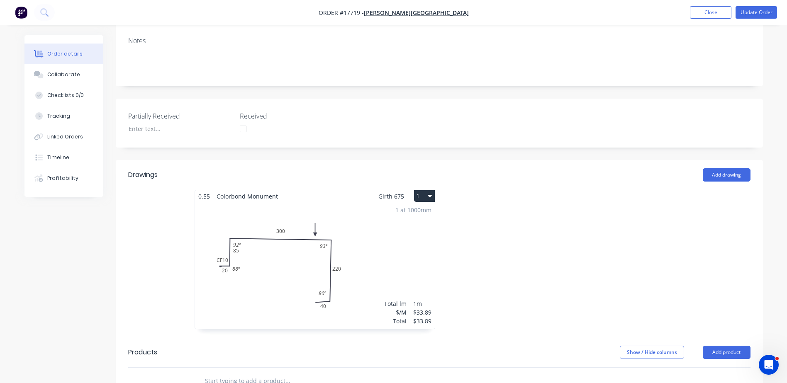
scroll to position [207, 0]
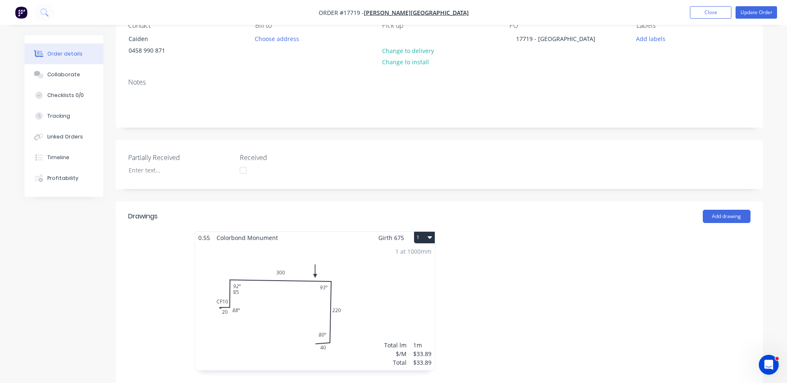
click at [256, 293] on div "1 at 1000mm Total lm $/M Total 1m $33.89 $33.89" at bounding box center [315, 307] width 240 height 127
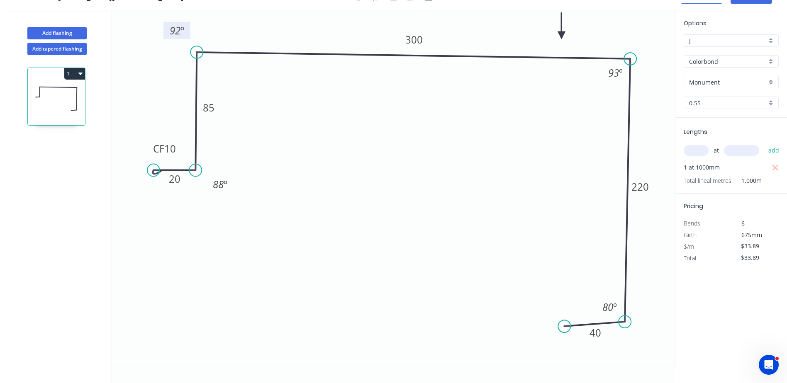
drag, startPoint x: 221, startPoint y: 68, endPoint x: 188, endPoint y: 32, distance: 49.0
click at [187, 33] on rect at bounding box center [176, 30] width 27 height 17
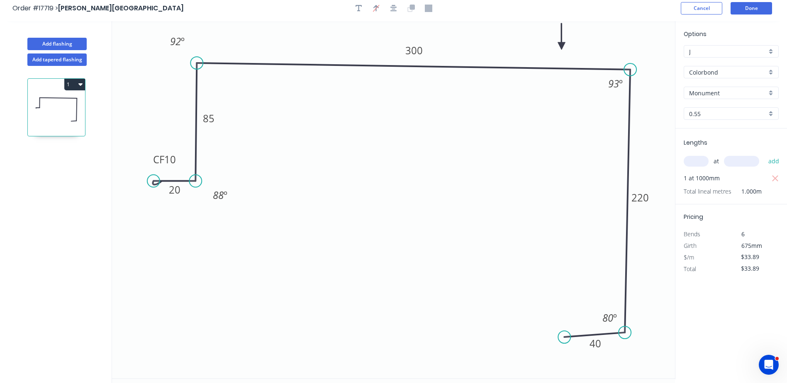
scroll to position [0, 0]
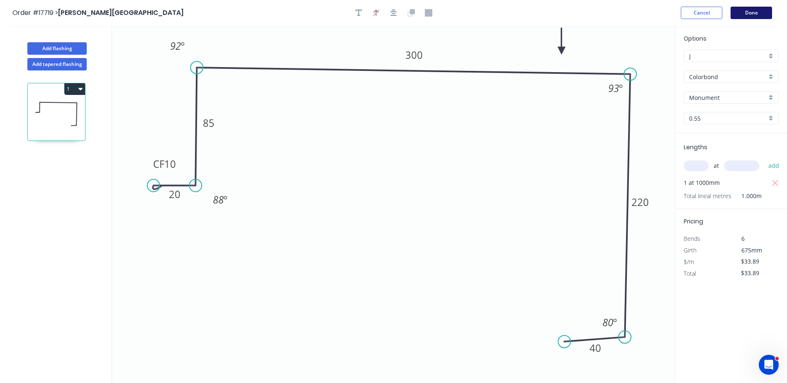
click at [747, 10] on button "Done" at bounding box center [750, 13] width 41 height 12
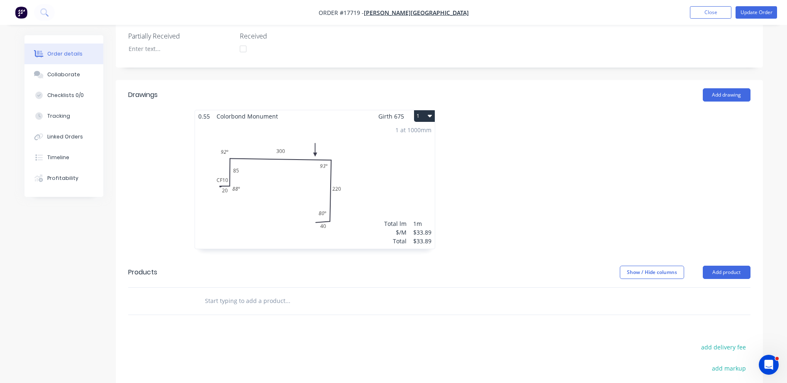
scroll to position [207, 0]
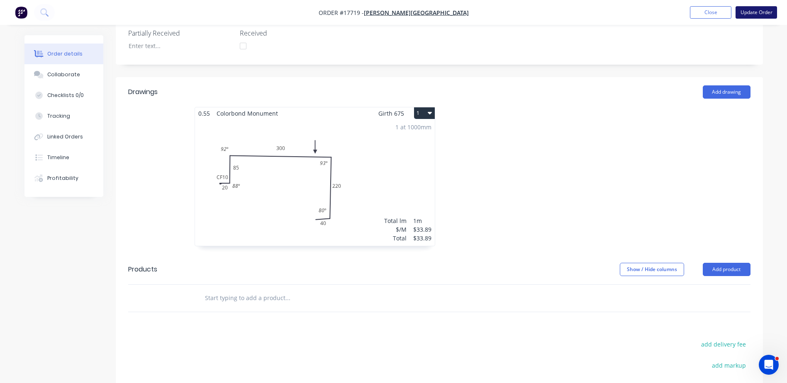
click at [760, 12] on button "Update Order" at bounding box center [755, 12] width 41 height 12
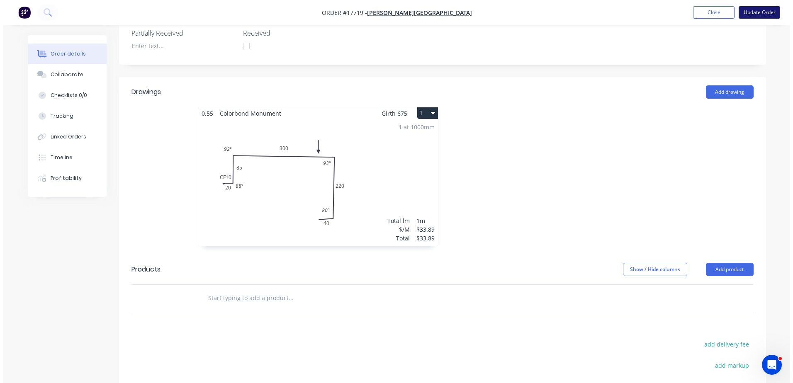
scroll to position [0, 0]
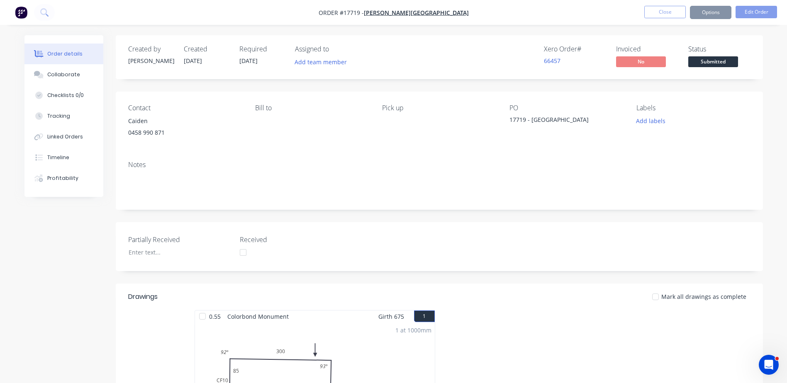
click at [708, 12] on button "Options" at bounding box center [710, 12] width 41 height 13
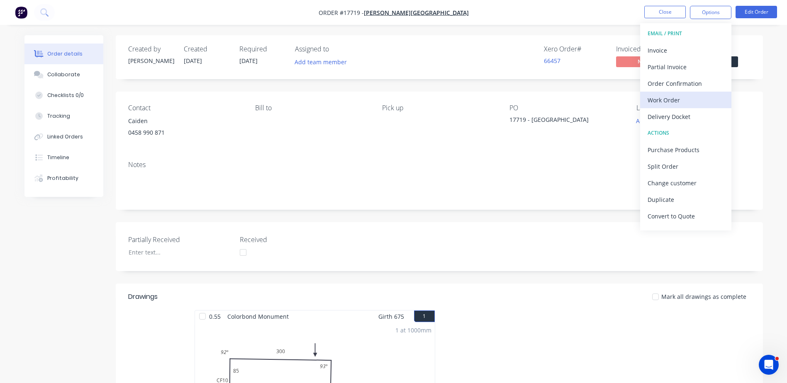
click at [675, 100] on div "Work Order" at bounding box center [686, 100] width 76 height 12
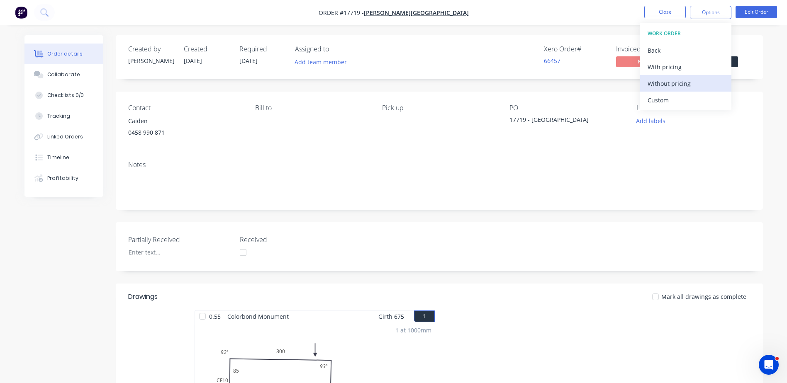
click at [672, 84] on div "Without pricing" at bounding box center [686, 84] width 76 height 12
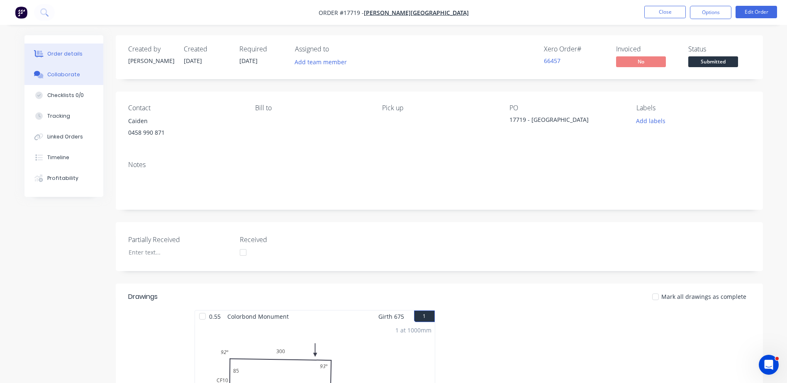
click at [71, 73] on div "Collaborate" at bounding box center [63, 74] width 33 height 7
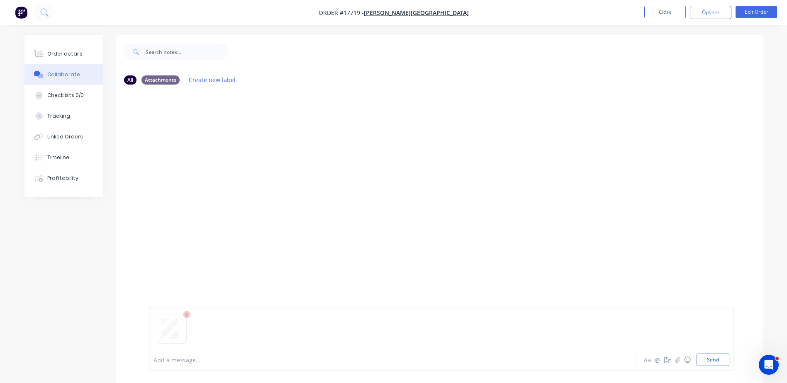
click at [725, 366] on div "Add a message... Aa @ ☺ Send" at bounding box center [441, 339] width 585 height 64
click at [721, 363] on button "Send" at bounding box center [712, 360] width 33 height 12
click at [670, 11] on button "Close" at bounding box center [664, 12] width 41 height 12
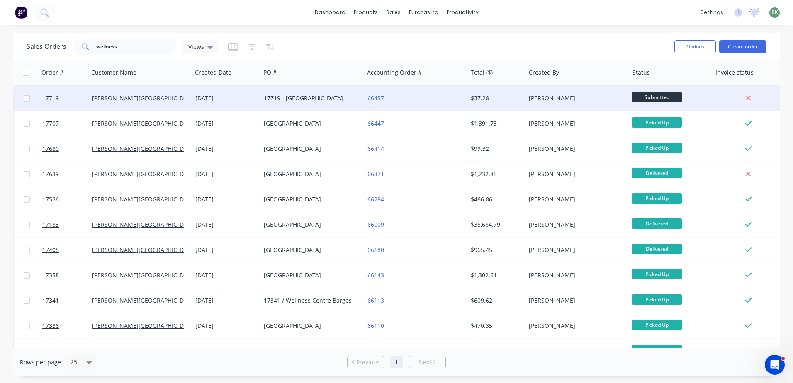
click at [657, 97] on span "Submitted" at bounding box center [657, 97] width 50 height 10
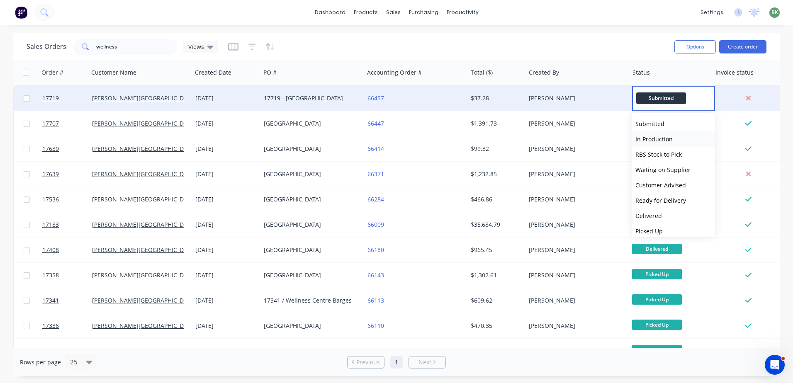
click at [658, 138] on span "In Production" at bounding box center [653, 139] width 37 height 8
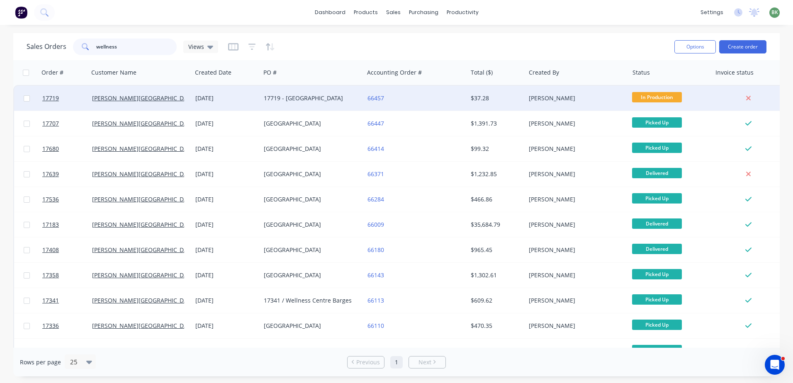
drag, startPoint x: 127, startPoint y: 46, endPoint x: 74, endPoint y: 46, distance: 53.5
click at [78, 46] on div "wellness" at bounding box center [125, 47] width 104 height 17
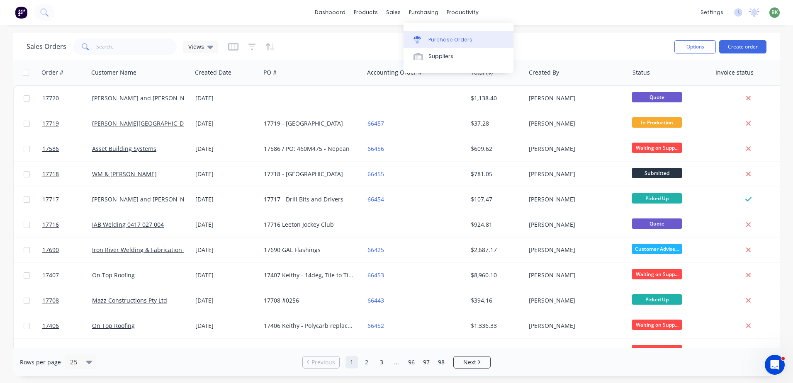
click at [435, 40] on div "Purchase Orders" at bounding box center [450, 39] width 44 height 7
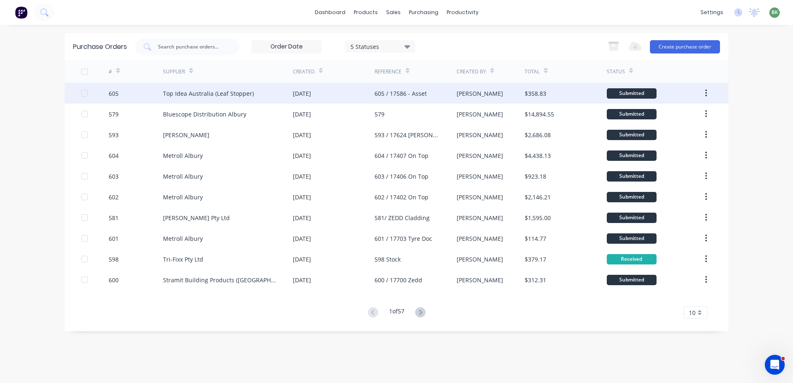
click at [243, 91] on div "Top Idea Australia (Leaf Stopper)" at bounding box center [208, 93] width 91 height 9
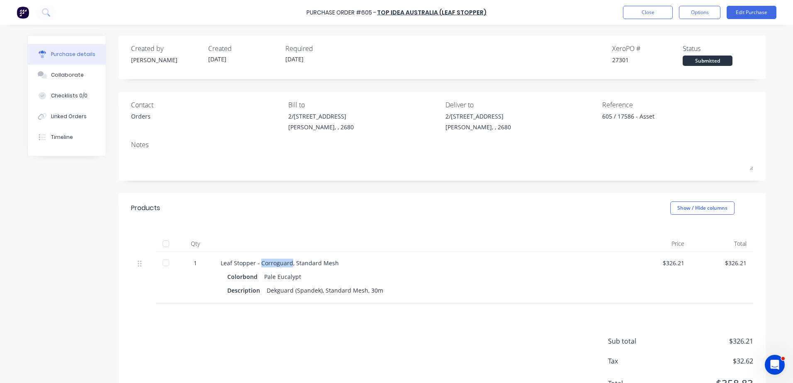
drag, startPoint x: 257, startPoint y: 263, endPoint x: 287, endPoint y: 262, distance: 30.7
click at [287, 262] on div "Leaf Stopper - Corroguard, Standard Mesh" at bounding box center [422, 263] width 402 height 9
drag, startPoint x: 287, startPoint y: 262, endPoint x: 342, endPoint y: 270, distance: 54.9
click at [342, 270] on div "Leaf Stopper - Corroguard, Standard Mesh Colorbond Pale Eucalypt Description De…" at bounding box center [421, 277] width 415 height 51
click at [380, 290] on div "Description Dekguard (Spandek), Standard Mesh, 30m" at bounding box center [421, 291] width 388 height 12
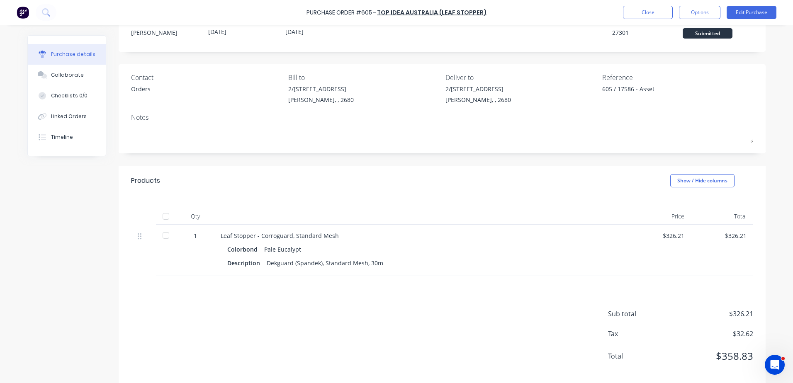
scroll to position [39, 0]
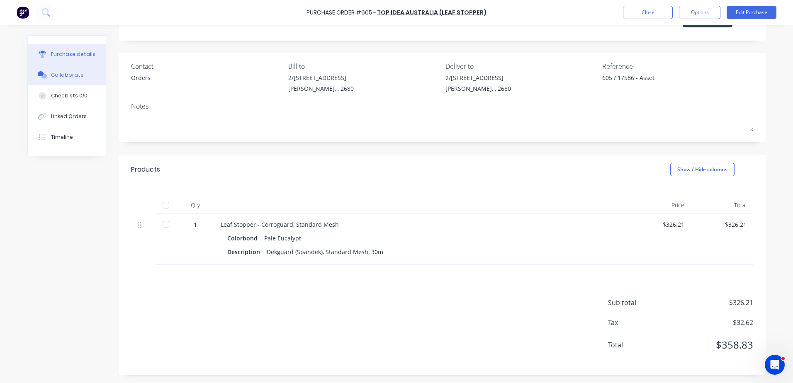
click at [63, 77] on div "Collaborate" at bounding box center [67, 74] width 33 height 7
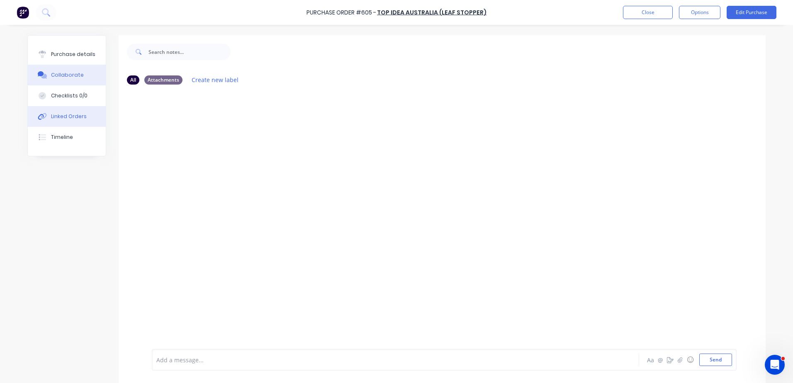
click at [63, 117] on div "Linked Orders" at bounding box center [69, 116] width 36 height 7
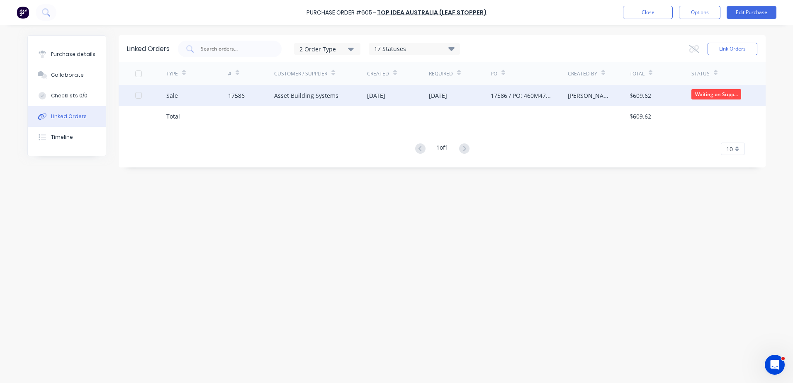
click at [279, 97] on div "Asset Building Systems" at bounding box center [306, 95] width 64 height 9
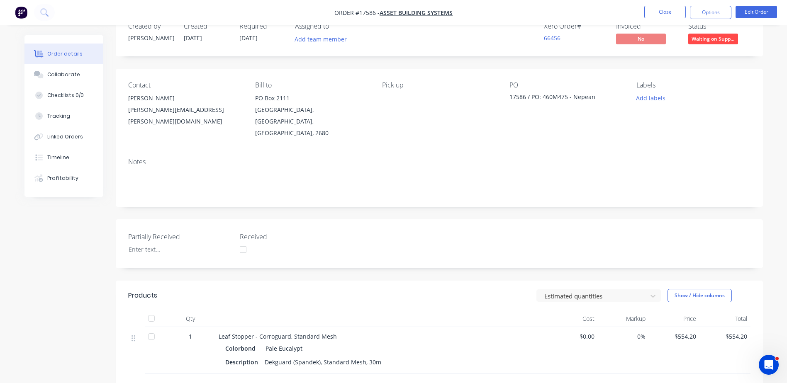
scroll to position [41, 0]
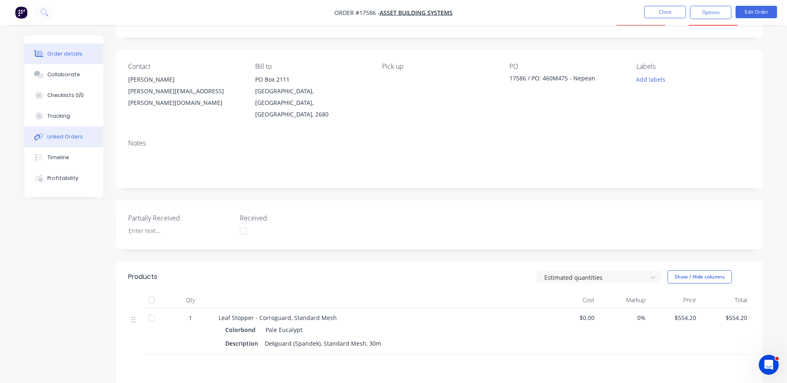
click at [63, 136] on div "Linked Orders" at bounding box center [65, 136] width 36 height 7
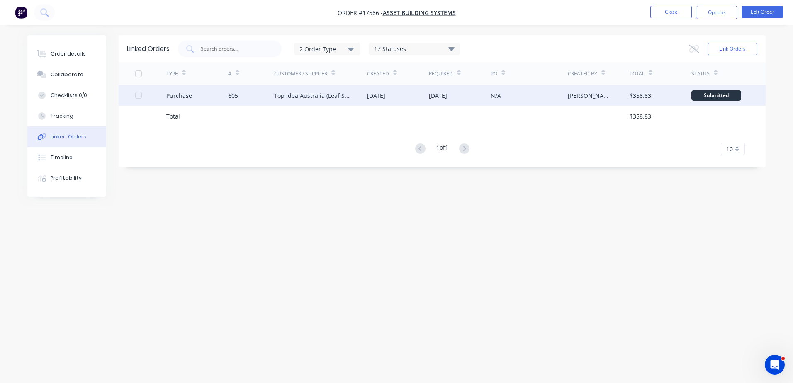
click at [304, 97] on div "Top Idea Australia (Leaf Stopper)" at bounding box center [312, 95] width 76 height 9
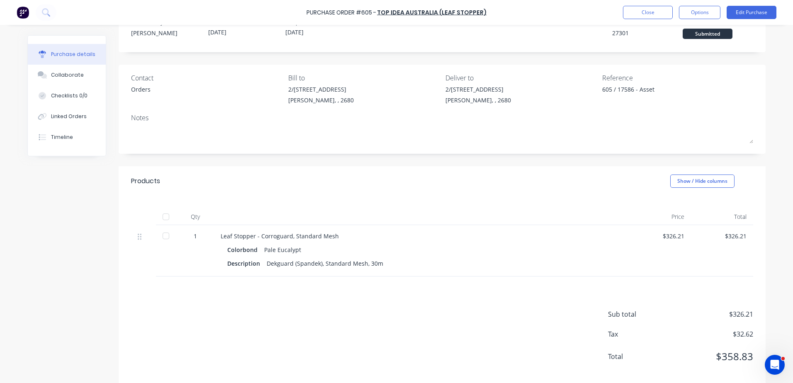
scroll to position [39, 0]
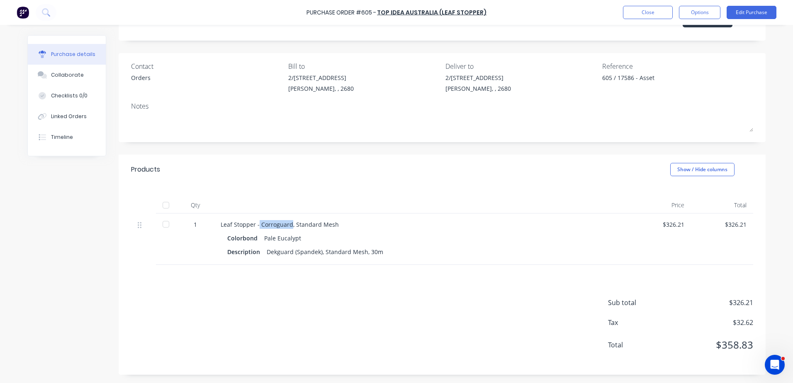
drag, startPoint x: 256, startPoint y: 224, endPoint x: 287, endPoint y: 225, distance: 31.2
click at [287, 225] on div "Leaf Stopper - Corroguard, Standard Mesh" at bounding box center [422, 224] width 402 height 9
click at [286, 225] on div "Leaf Stopper - Corroguard, Standard Mesh" at bounding box center [422, 224] width 402 height 9
drag, startPoint x: 287, startPoint y: 224, endPoint x: 258, endPoint y: 224, distance: 29.9
click at [258, 224] on div "Leaf Stopper - Corroguard, Standard Mesh" at bounding box center [422, 224] width 402 height 9
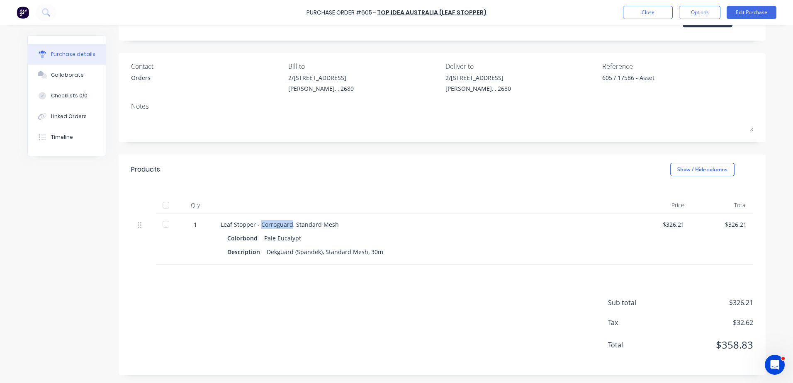
drag, startPoint x: 258, startPoint y: 224, endPoint x: 279, endPoint y: 225, distance: 21.2
click at [279, 225] on div "Leaf Stopper - Corroguard, Standard Mesh" at bounding box center [422, 224] width 402 height 9
click at [287, 224] on div "Leaf Stopper - Corroguard, Standard Mesh" at bounding box center [422, 224] width 402 height 9
drag, startPoint x: 287, startPoint y: 224, endPoint x: 270, endPoint y: 224, distance: 17.4
click at [270, 224] on div "Leaf Stopper - Corroguard, Standard Mesh" at bounding box center [422, 224] width 402 height 9
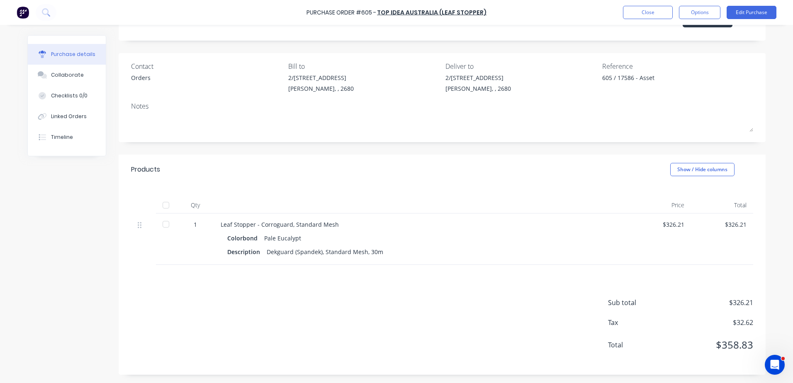
drag, startPoint x: 270, startPoint y: 224, endPoint x: 347, endPoint y: 231, distance: 77.4
click at [347, 231] on div "Leaf Stopper - Corroguard, Standard Mesh Colorbond Pale Eucalypt Description De…" at bounding box center [421, 239] width 415 height 51
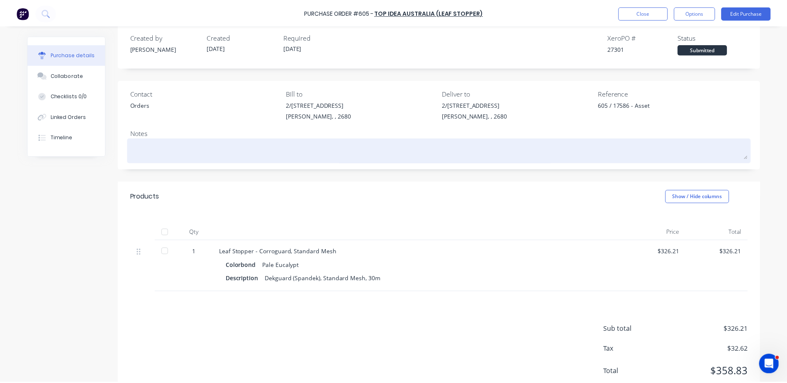
scroll to position [0, 0]
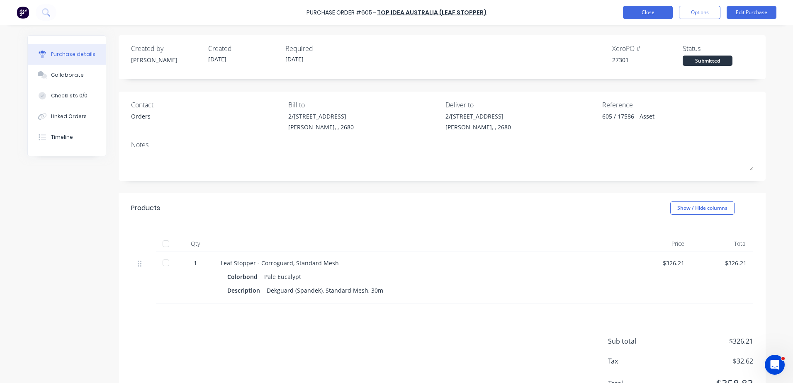
click at [649, 14] on button "Close" at bounding box center [648, 12] width 50 height 13
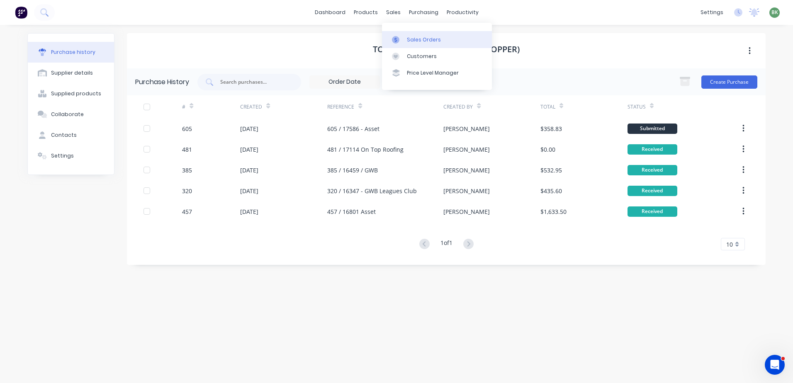
click at [416, 43] on div "Sales Orders" at bounding box center [424, 39] width 34 height 7
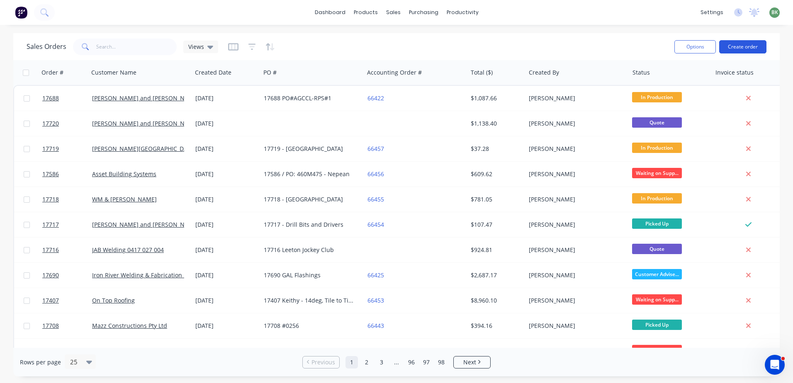
click at [740, 45] on button "Create order" at bounding box center [742, 46] width 47 height 13
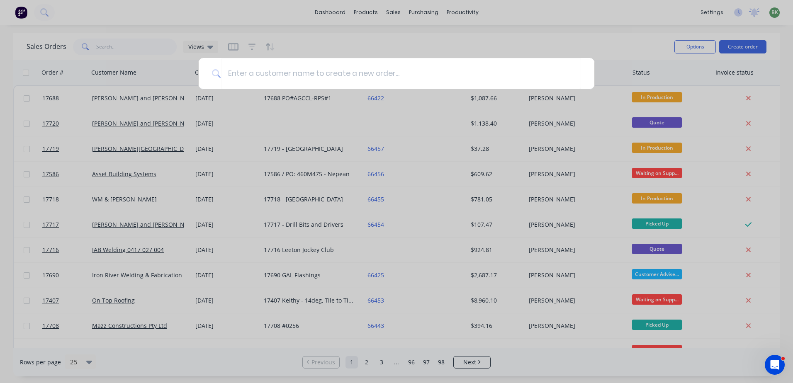
click at [163, 29] on div at bounding box center [396, 191] width 793 height 383
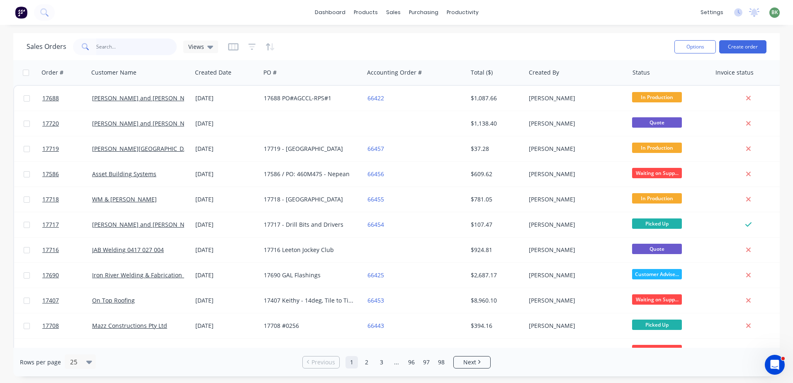
click at [136, 43] on input "text" at bounding box center [136, 47] width 81 height 17
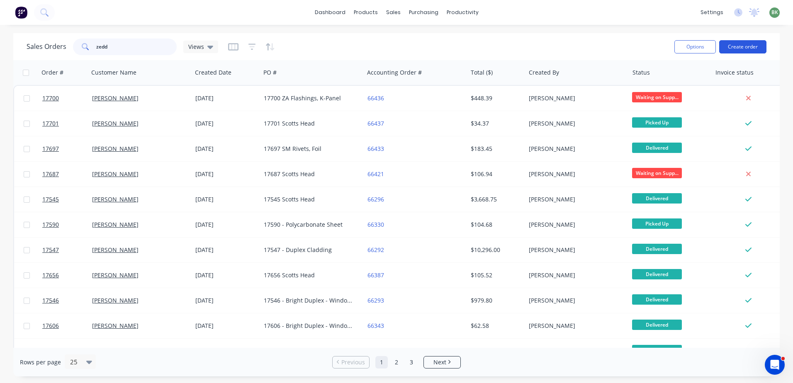
type input "zedd"
click at [741, 45] on button "Create order" at bounding box center [742, 46] width 47 height 13
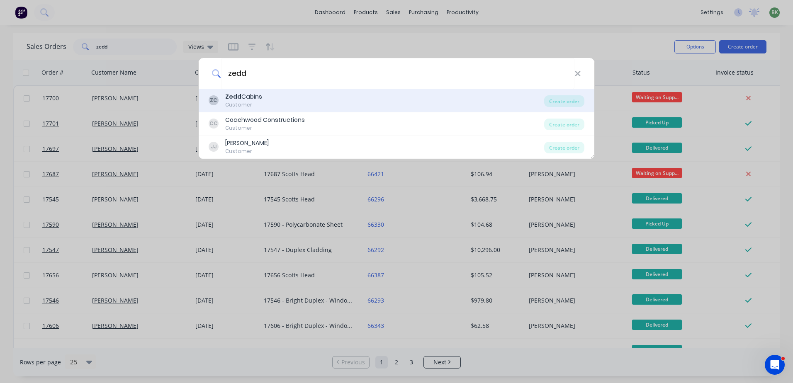
type input "zedd"
click at [282, 99] on div "ZC Zedd Cabins Customer" at bounding box center [377, 101] width 336 height 16
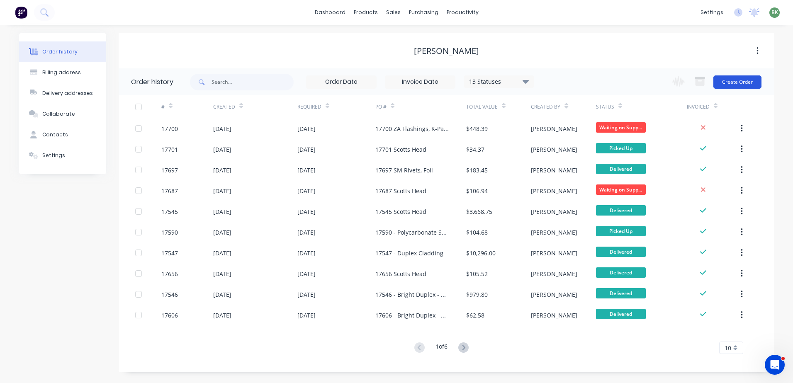
click at [739, 81] on button "Create Order" at bounding box center [737, 81] width 48 height 13
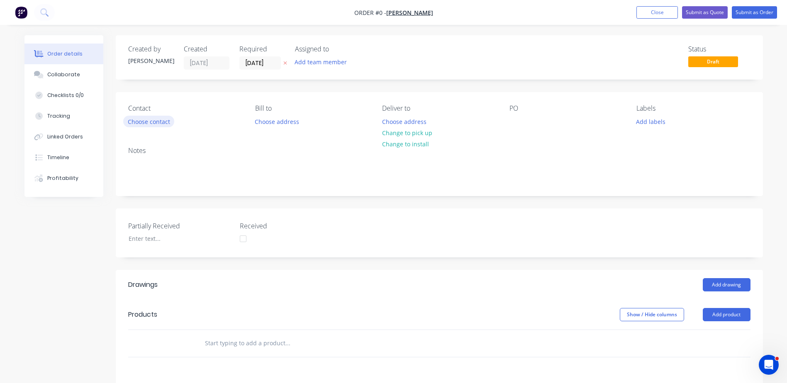
click at [161, 124] on button "Choose contact" at bounding box center [148, 121] width 51 height 11
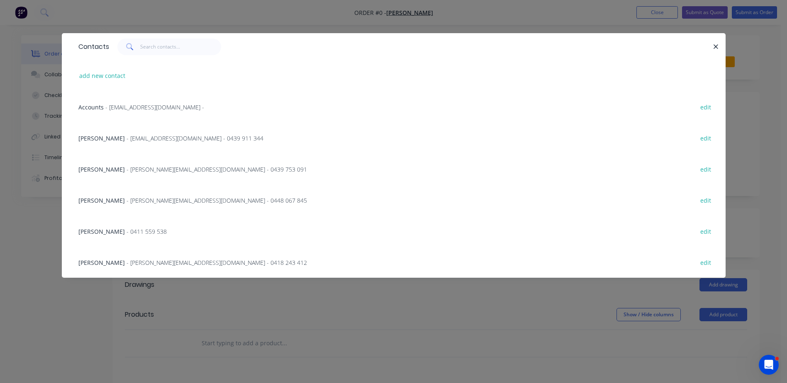
click at [151, 103] on div "Accounts - invoices@zedddevelopments.com.au -" at bounding box center [141, 107] width 126 height 9
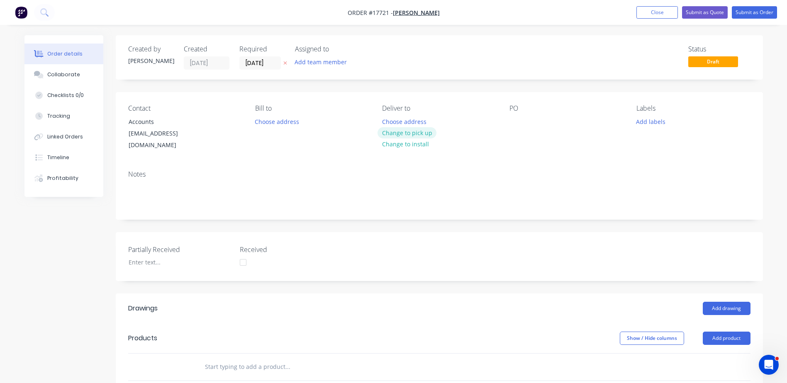
click at [418, 133] on button "Change to pick up" at bounding box center [406, 132] width 59 height 11
click at [515, 131] on div "PO" at bounding box center [566, 128] width 114 height 47
click at [520, 124] on div at bounding box center [515, 122] width 13 height 12
click at [538, 119] on div "17721 - Freight" at bounding box center [536, 122] width 55 height 12
click at [539, 122] on div "17721 - Cladding Freight" at bounding box center [549, 122] width 81 height 12
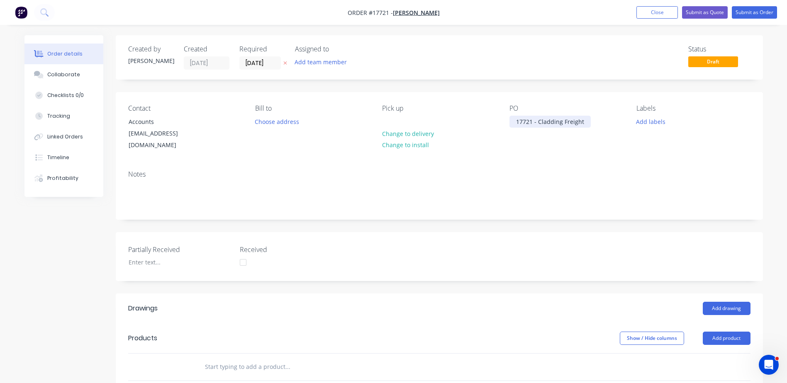
click at [537, 121] on div "17721 - Cladding Freight" at bounding box center [549, 122] width 81 height 12
click at [726, 332] on button "Add product" at bounding box center [727, 338] width 48 height 13
click at [700, 370] on div "Basic product" at bounding box center [711, 376] width 64 height 12
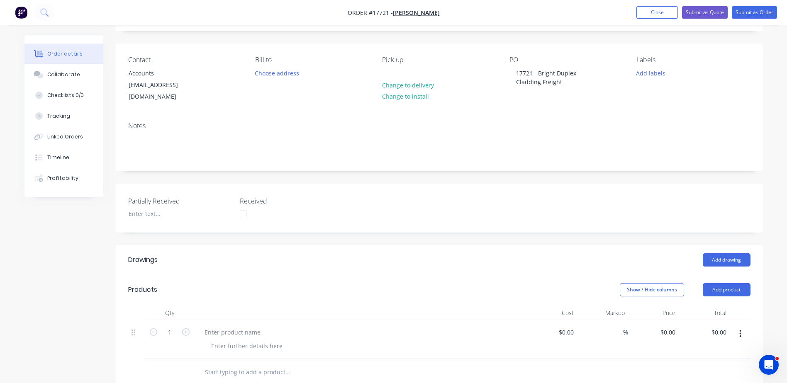
scroll to position [124, 0]
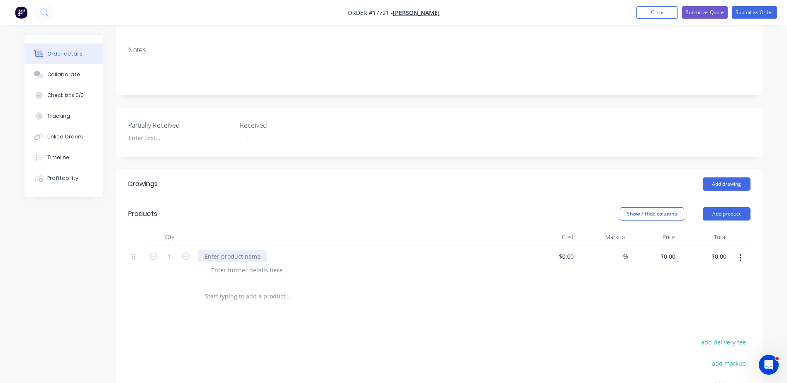
click at [226, 251] on div at bounding box center [232, 257] width 69 height 12
click at [217, 264] on div at bounding box center [247, 270] width 85 height 12
click at [722, 251] on input "0.00" at bounding box center [722, 257] width 16 height 12
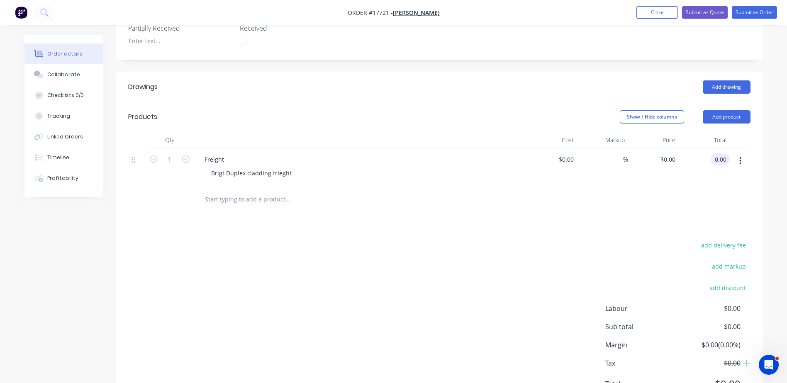
scroll to position [254, 0]
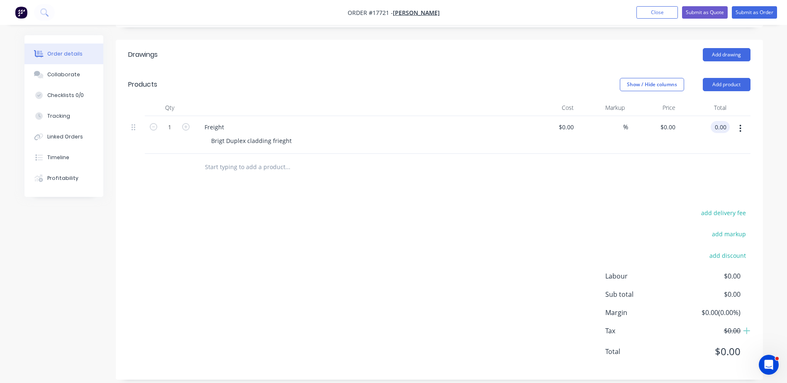
type input "$0.00"
click at [732, 344] on span "$0.00" at bounding box center [709, 351] width 61 height 15
click at [728, 344] on span "$0.00" at bounding box center [709, 351] width 61 height 15
click at [723, 344] on span "$0.00" at bounding box center [709, 351] width 61 height 15
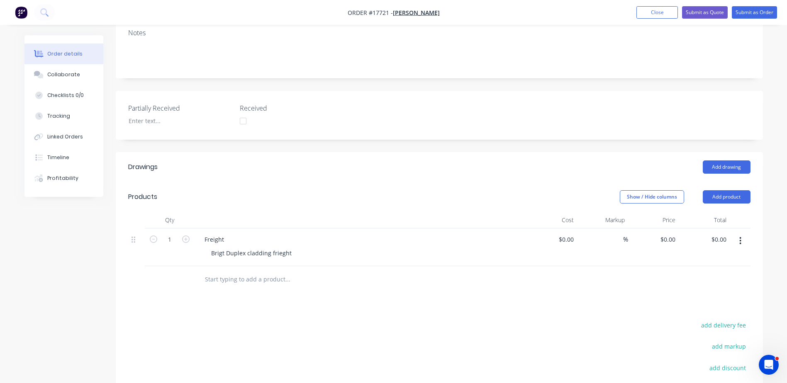
scroll to position [129, 0]
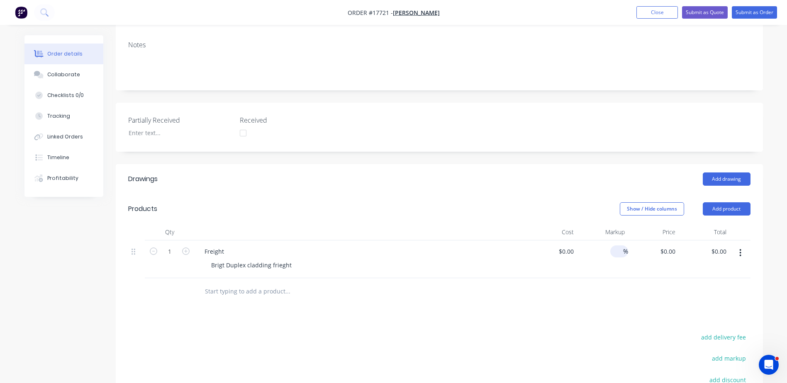
click at [618, 246] on input at bounding box center [619, 252] width 10 height 12
type input "-10"
click at [668, 248] on div "$0.00 $0.00" at bounding box center [653, 260] width 51 height 38
click at [674, 246] on input "0" at bounding box center [669, 252] width 19 height 12
type input "$1,595.00"
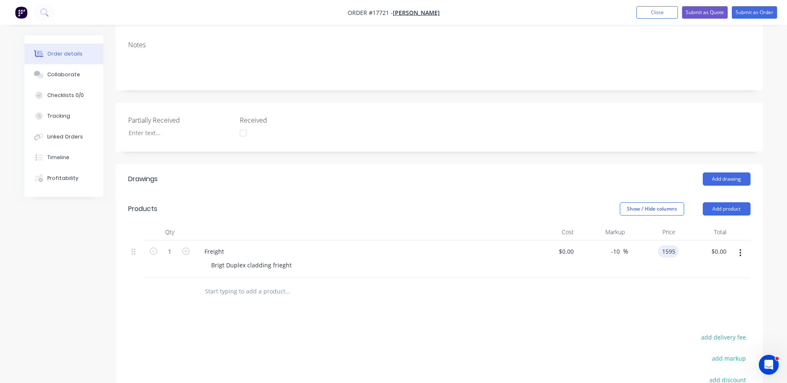
type input "$1,595.00"
click at [658, 299] on div "Drawings Add drawing Products Show / Hide columns Add product Qty Cost Markup P…" at bounding box center [439, 334] width 647 height 340
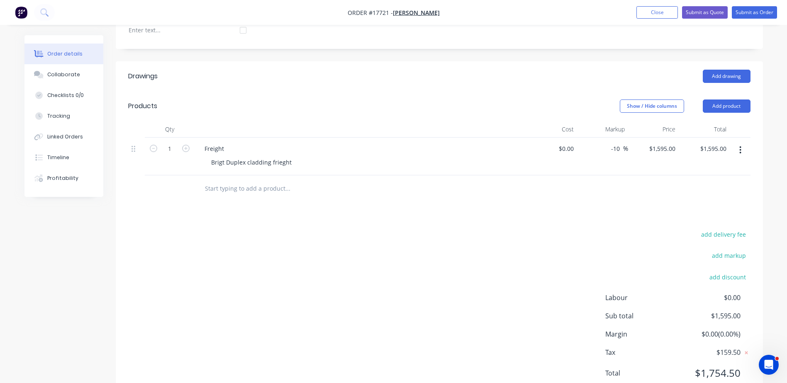
scroll to position [212, 0]
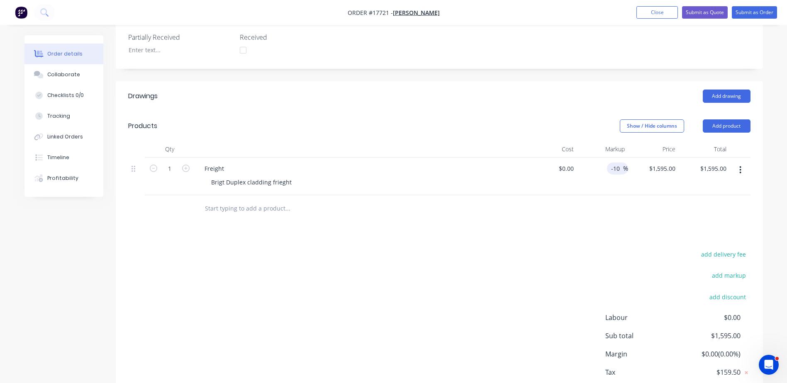
click at [619, 163] on input "-10" at bounding box center [616, 169] width 13 height 12
type input "-"
type input "0"
type input "$0.00"
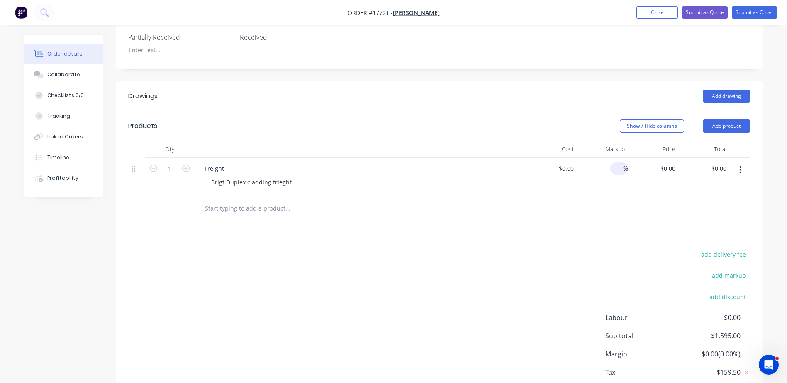
click at [533, 216] on div "Drawings Add drawing Products Show / Hide columns Add product Qty Cost Markup P…" at bounding box center [439, 251] width 647 height 340
click at [570, 163] on input at bounding box center [567, 169] width 19 height 12
type input "$1,595.00"
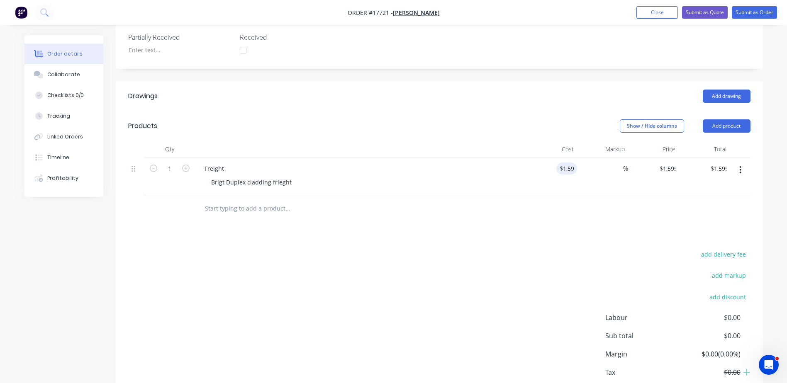
click at [593, 213] on div "Drawings Add drawing Products Show / Hide columns Add product Qty Cost Markup P…" at bounding box center [439, 251] width 647 height 340
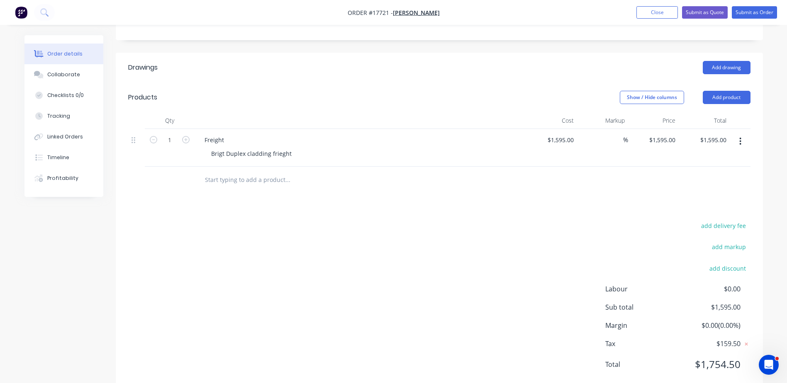
scroll to position [254, 0]
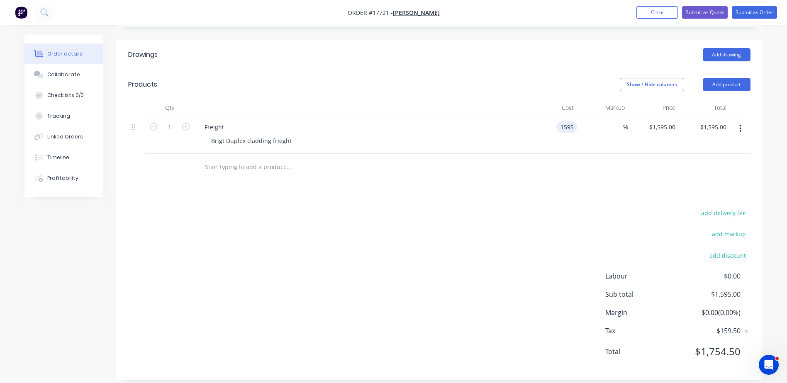
click at [557, 121] on div "1595 1595" at bounding box center [566, 127] width 21 height 12
type input "$1,450.00"
click at [495, 172] on div "Drawings Add drawing Products Show / Hide columns Add product Qty Cost Markup P…" at bounding box center [439, 210] width 647 height 340
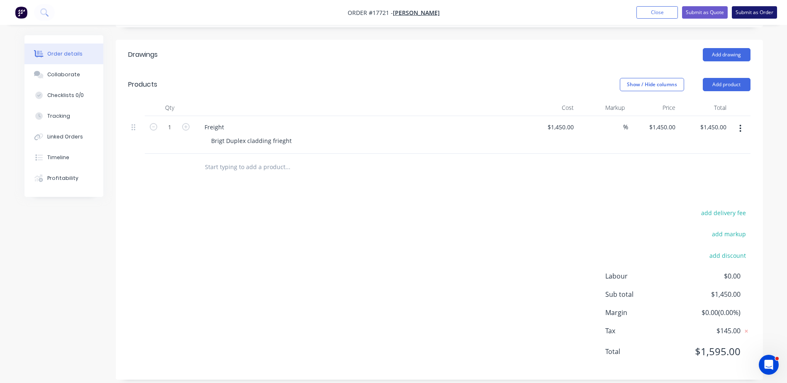
click at [760, 13] on button "Submit as Order" at bounding box center [754, 12] width 45 height 12
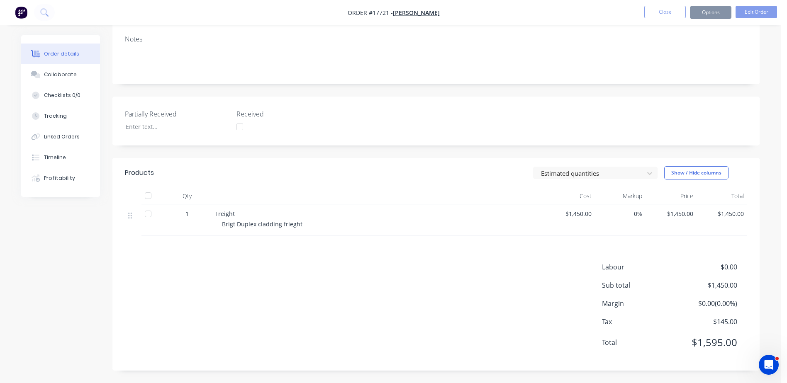
scroll to position [0, 0]
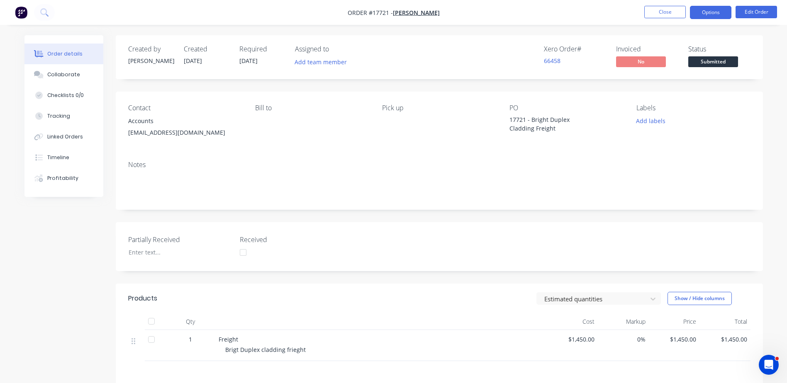
click at [715, 11] on button "Options" at bounding box center [710, 12] width 41 height 13
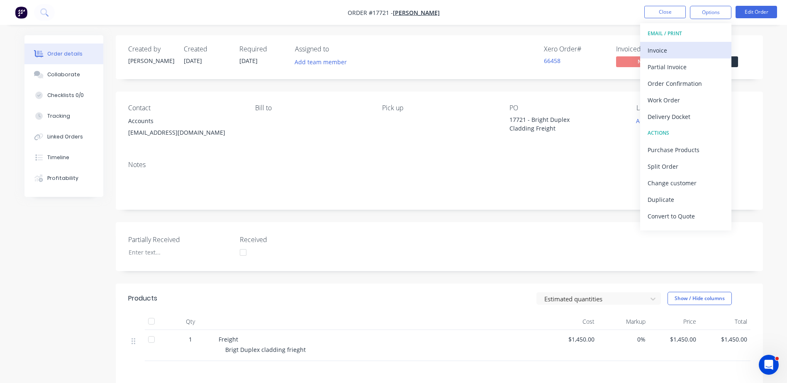
click at [671, 52] on div "Invoice" at bounding box center [686, 50] width 76 height 12
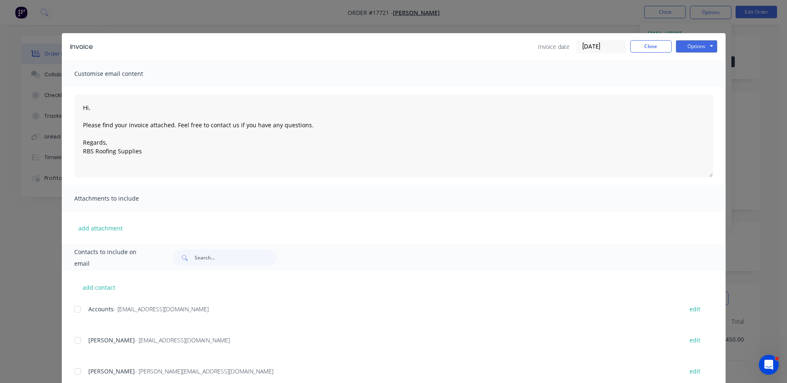
click at [75, 312] on div at bounding box center [77, 309] width 17 height 17
click at [687, 48] on button "Options" at bounding box center [696, 46] width 41 height 12
click at [697, 88] on button "Email" at bounding box center [702, 89] width 53 height 14
click at [692, 48] on button "Options" at bounding box center [696, 46] width 41 height 12
drag, startPoint x: 755, startPoint y: 85, endPoint x: 728, endPoint y: 64, distance: 33.4
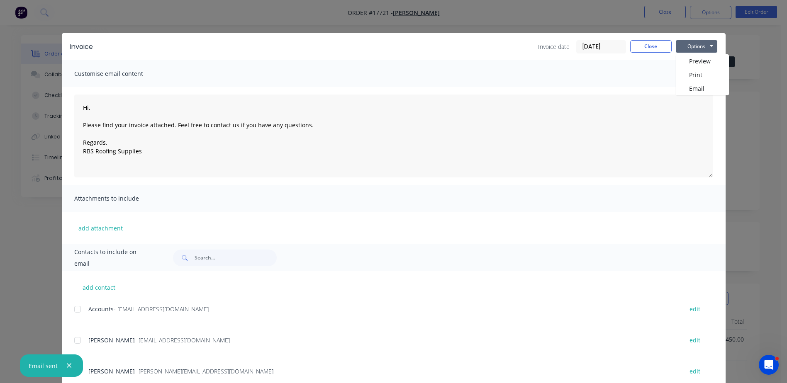
click at [755, 84] on div "Invoice Invoice date 03/10/25 Close Options Preview Print Email Customise email…" at bounding box center [393, 191] width 787 height 383
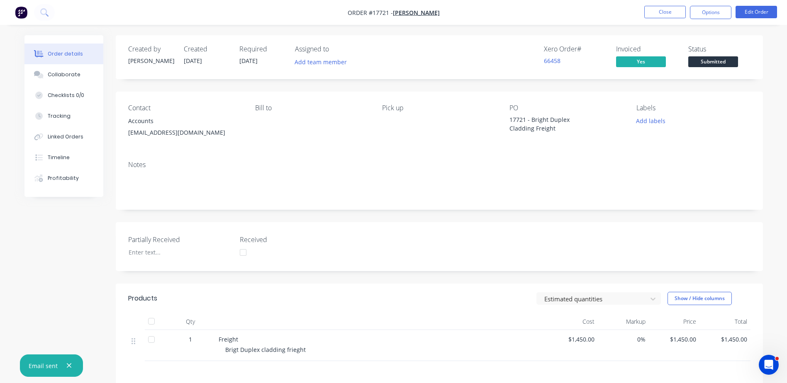
click at [723, 63] on span "Submitted" at bounding box center [713, 61] width 50 height 10
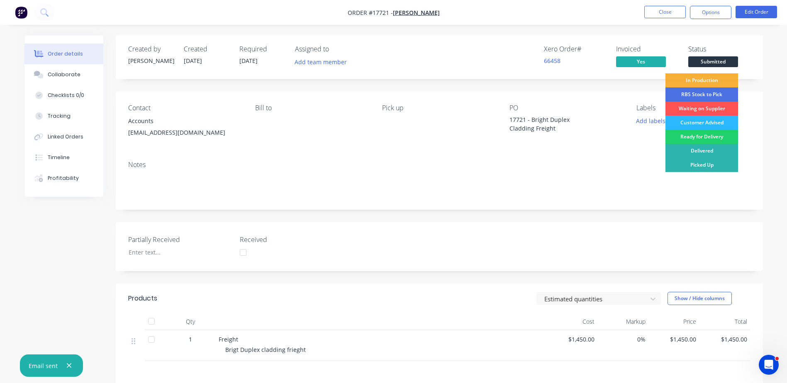
click at [723, 161] on div "Picked Up" at bounding box center [701, 165] width 73 height 14
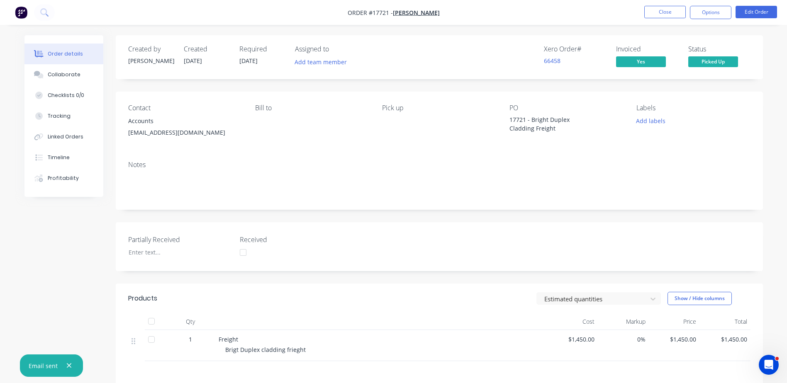
click at [703, 155] on div "Notes" at bounding box center [439, 182] width 647 height 56
click at [721, 63] on span "Picked Up" at bounding box center [713, 61] width 50 height 10
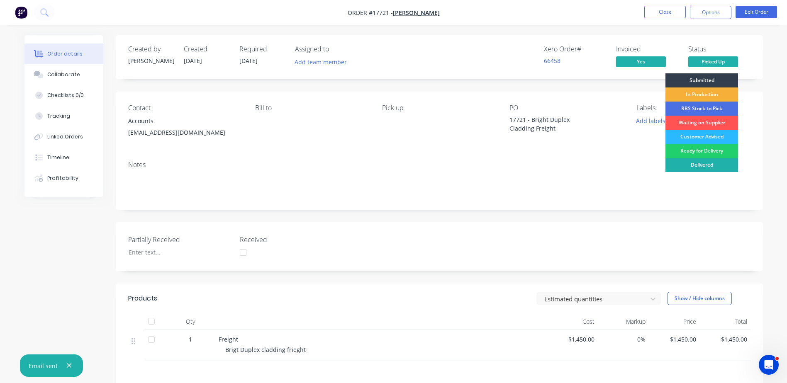
click at [712, 164] on div "Delivered" at bounding box center [701, 165] width 73 height 14
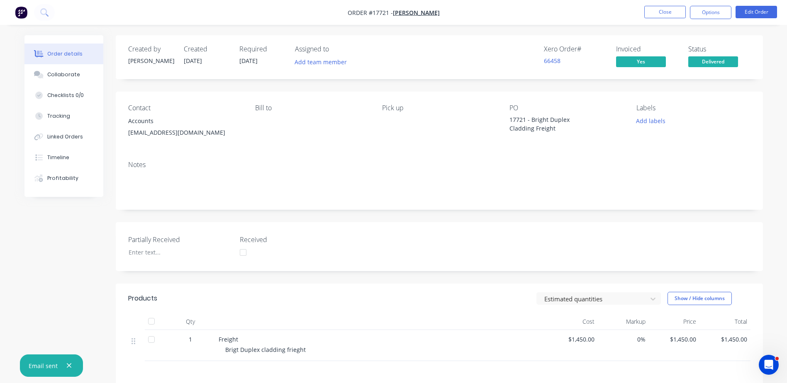
click at [716, 108] on div "Labels" at bounding box center [693, 108] width 114 height 8
click at [668, 7] on button "Close" at bounding box center [664, 12] width 41 height 12
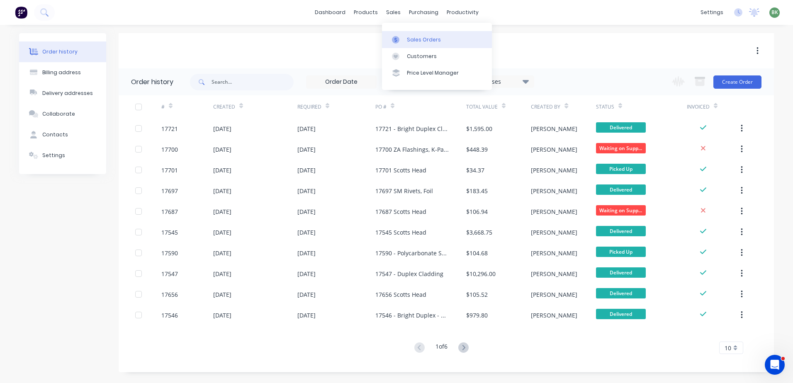
click at [413, 37] on div "Sales Orders" at bounding box center [424, 39] width 34 height 7
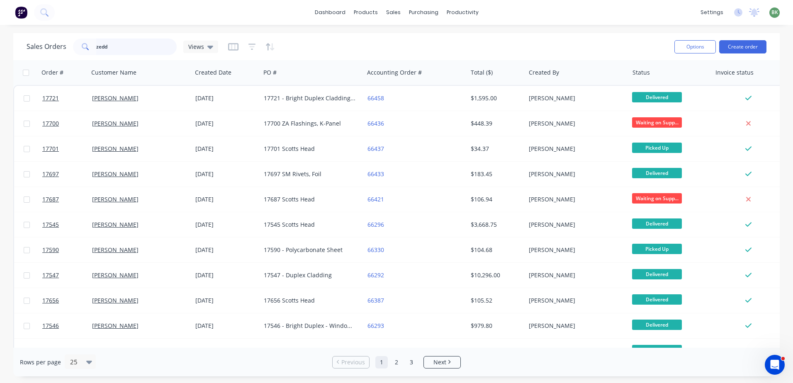
drag, startPoint x: 121, startPoint y: 44, endPoint x: 23, endPoint y: 44, distance: 97.5
click at [23, 44] on div "Sales Orders zedd Views Options Create order" at bounding box center [396, 46] width 767 height 27
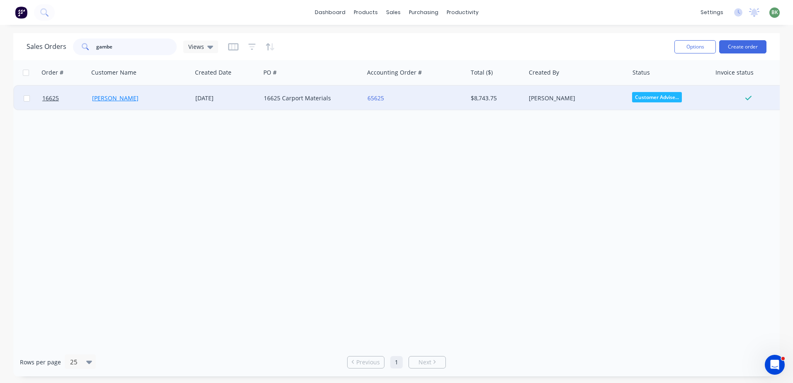
type input "gambe"
click at [107, 100] on link "John Gambell" at bounding box center [115, 98] width 46 height 8
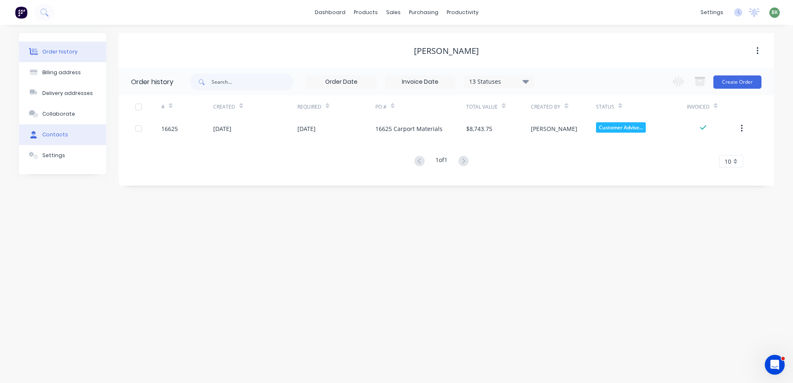
click at [53, 134] on div "Contacts" at bounding box center [55, 134] width 26 height 7
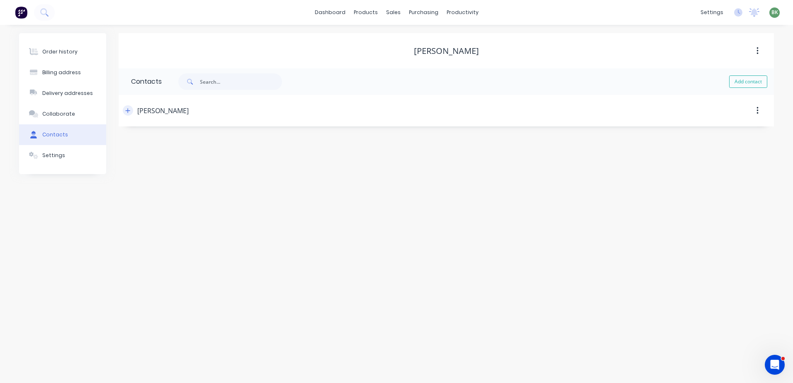
click at [128, 110] on icon "button" at bounding box center [128, 110] width 5 height 5
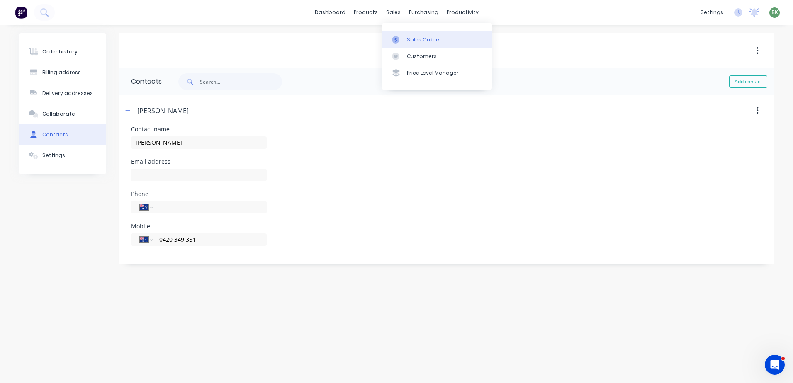
click at [415, 41] on div "Sales Orders" at bounding box center [424, 39] width 34 height 7
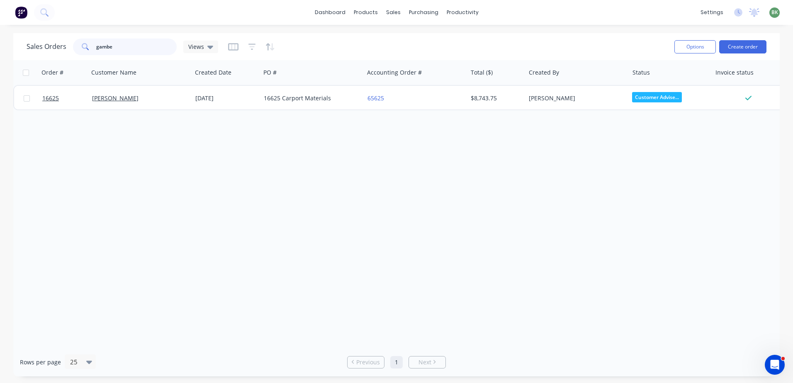
drag, startPoint x: 128, startPoint y: 52, endPoint x: -13, endPoint y: 50, distance: 141.1
click at [0, 50] on html "dashboard products sales purchasing productivity dashboard products Product Cat…" at bounding box center [396, 191] width 793 height 383
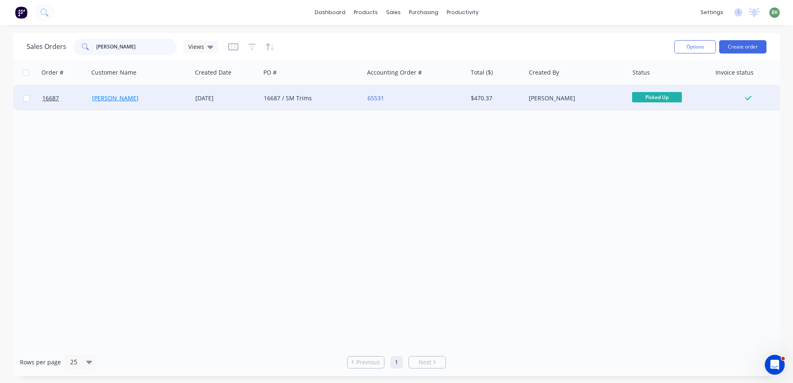
type input "irwin"
click at [108, 98] on link "Nathan Irwin" at bounding box center [115, 98] width 46 height 8
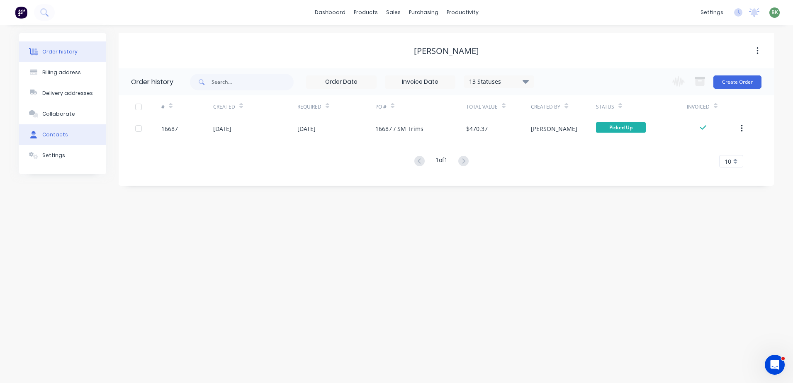
click at [52, 136] on div "Contacts" at bounding box center [55, 134] width 26 height 7
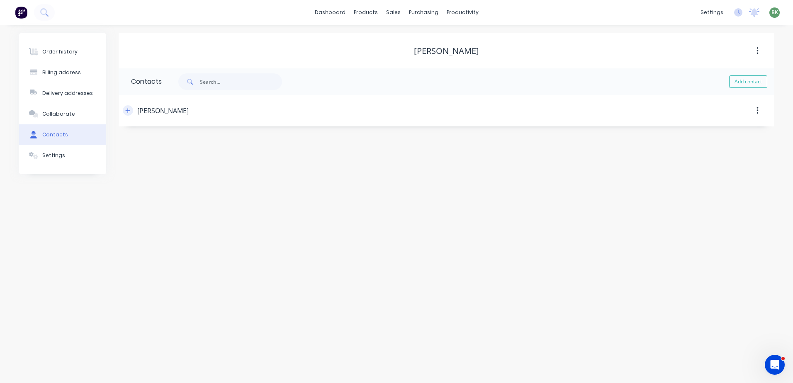
click at [127, 110] on icon "button" at bounding box center [127, 111] width 5 height 6
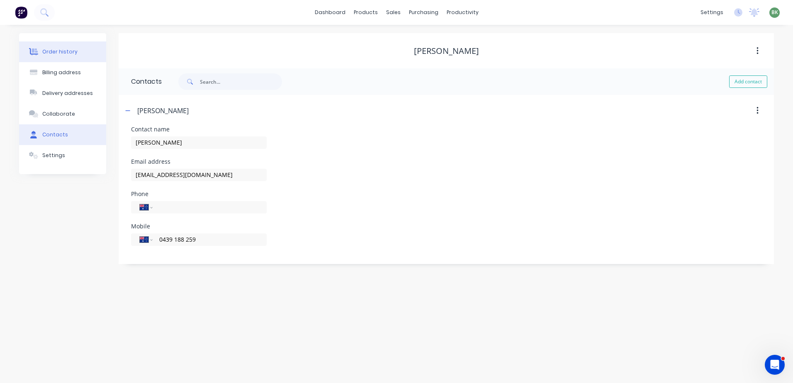
click at [57, 54] on div "Order history" at bounding box center [59, 51] width 35 height 7
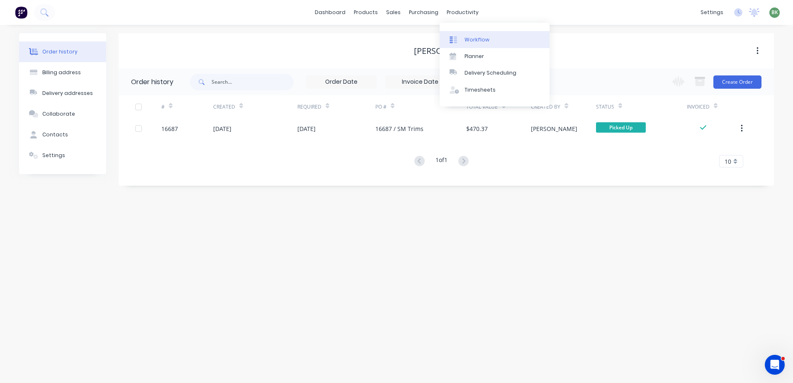
click at [474, 43] on div "Workflow" at bounding box center [477, 39] width 25 height 7
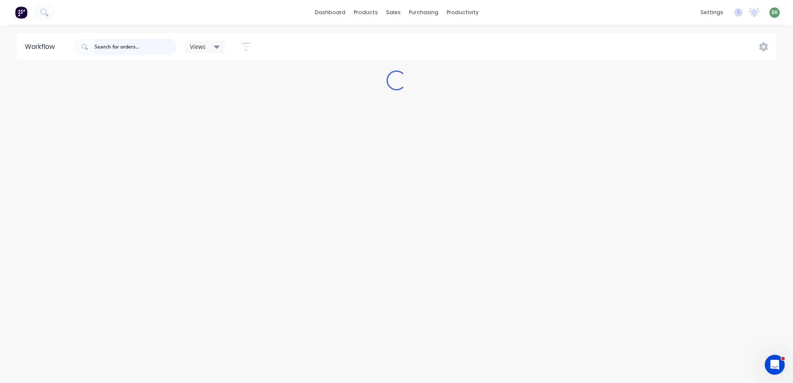
click at [134, 46] on input "text" at bounding box center [136, 47] width 82 height 17
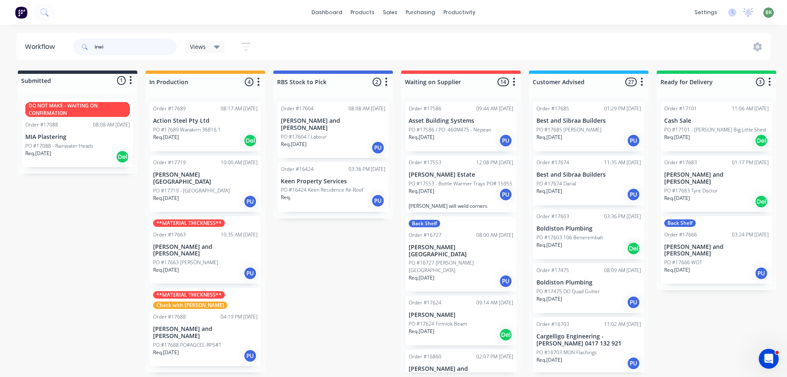
type input "irwin"
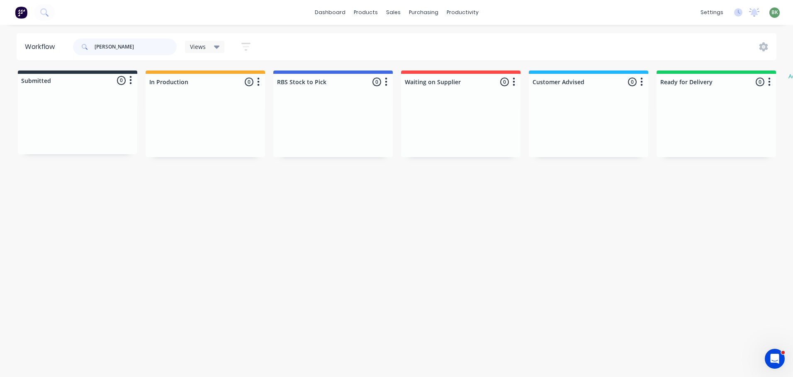
drag, startPoint x: 89, startPoint y: 43, endPoint x: 64, endPoint y: 39, distance: 25.6
click at [72, 43] on div "irwin Views Save new view None (Default) edit Show/Hide statuses Show line item…" at bounding box center [165, 46] width 188 height 25
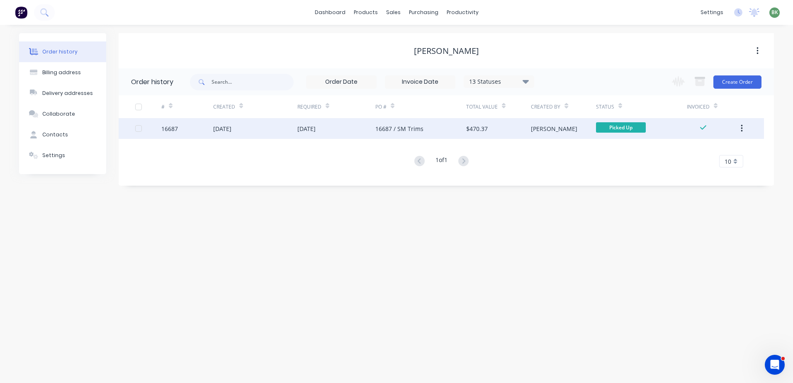
click at [279, 133] on div "14 Apr 2025" at bounding box center [255, 128] width 84 height 21
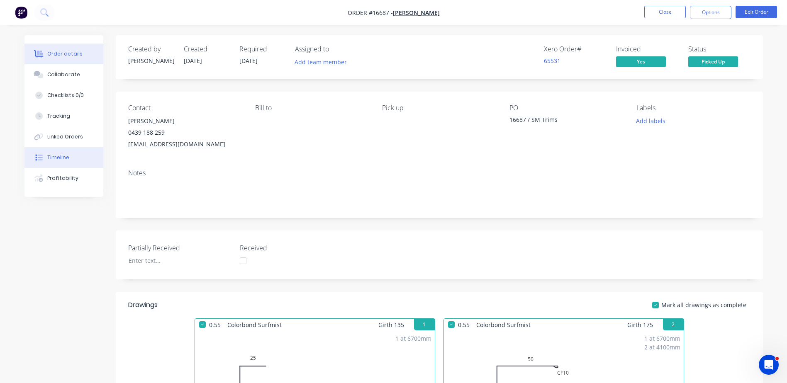
click at [60, 158] on div "Timeline" at bounding box center [58, 157] width 22 height 7
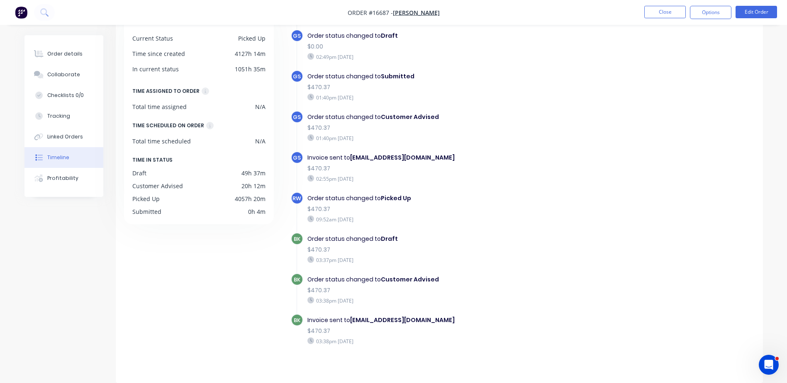
scroll to position [264, 0]
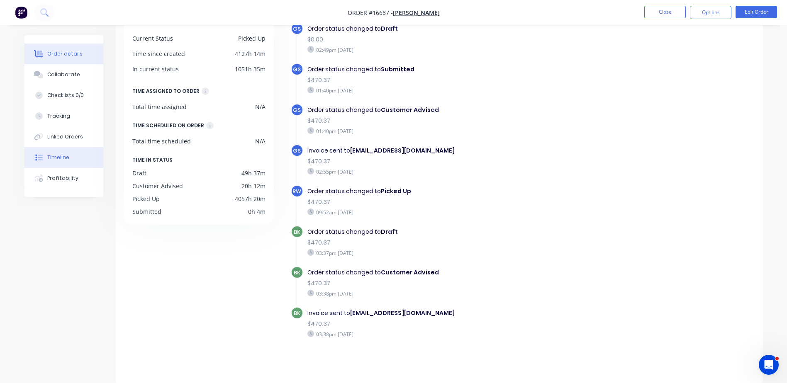
click at [59, 58] on button "Order details" at bounding box center [63, 54] width 79 height 21
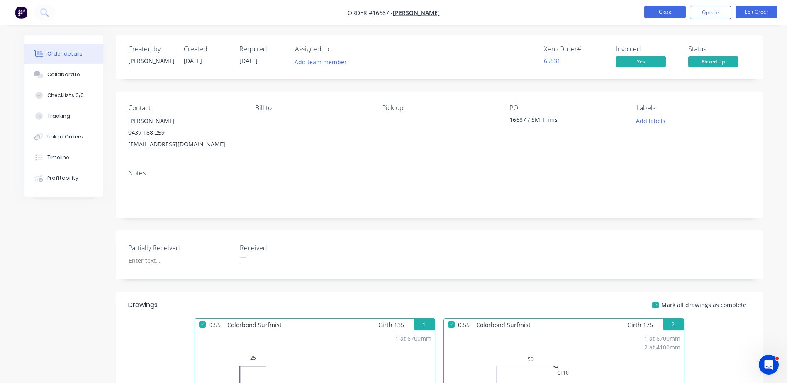
click at [663, 15] on button "Close" at bounding box center [664, 12] width 41 height 12
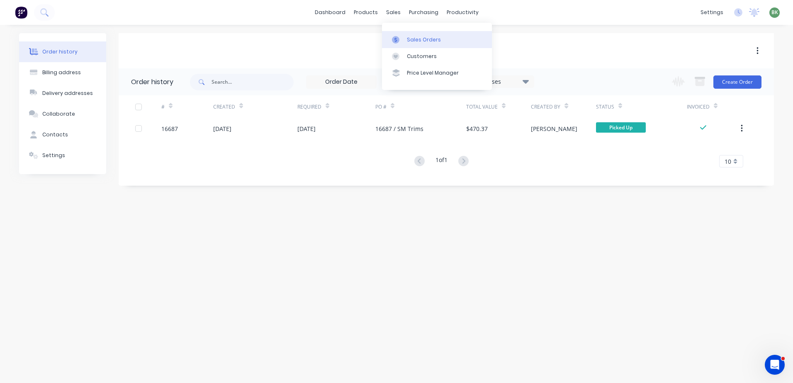
click at [411, 39] on div "Sales Orders" at bounding box center [424, 39] width 34 height 7
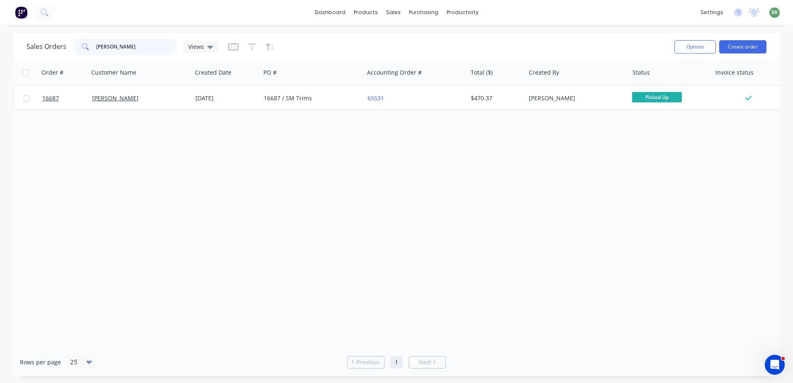
drag, startPoint x: 134, startPoint y: 49, endPoint x: 23, endPoint y: 50, distance: 111.2
click at [50, 50] on div "Sales Orders irwin Views" at bounding box center [123, 47] width 192 height 17
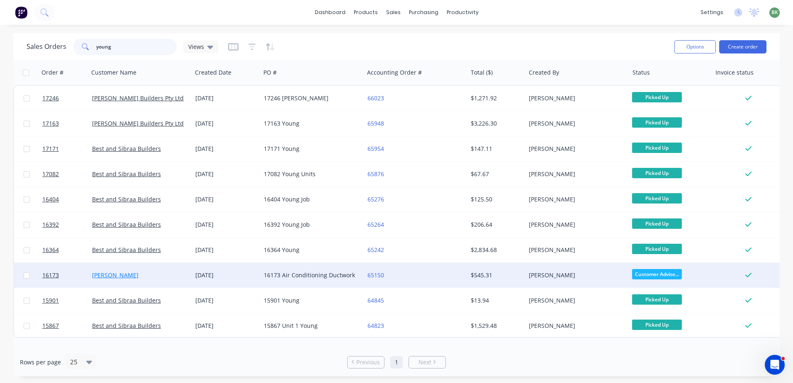
type input "young"
click at [108, 275] on link "Scott Young" at bounding box center [115, 275] width 46 height 8
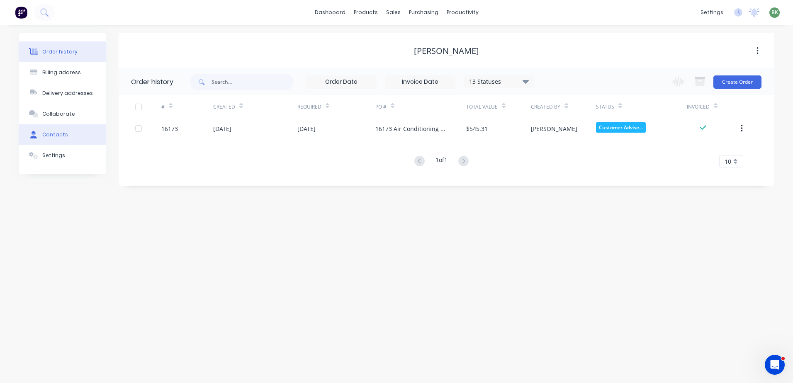
click at [67, 130] on button "Contacts" at bounding box center [62, 134] width 87 height 21
select select "AU"
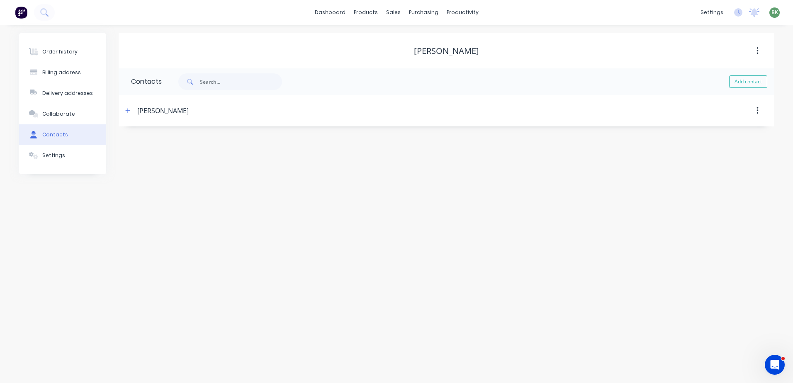
click at [141, 110] on div "Scott Young" at bounding box center [162, 111] width 51 height 10
click at [127, 112] on icon "button" at bounding box center [127, 111] width 5 height 6
